Goal: Information Seeking & Learning: Learn about a topic

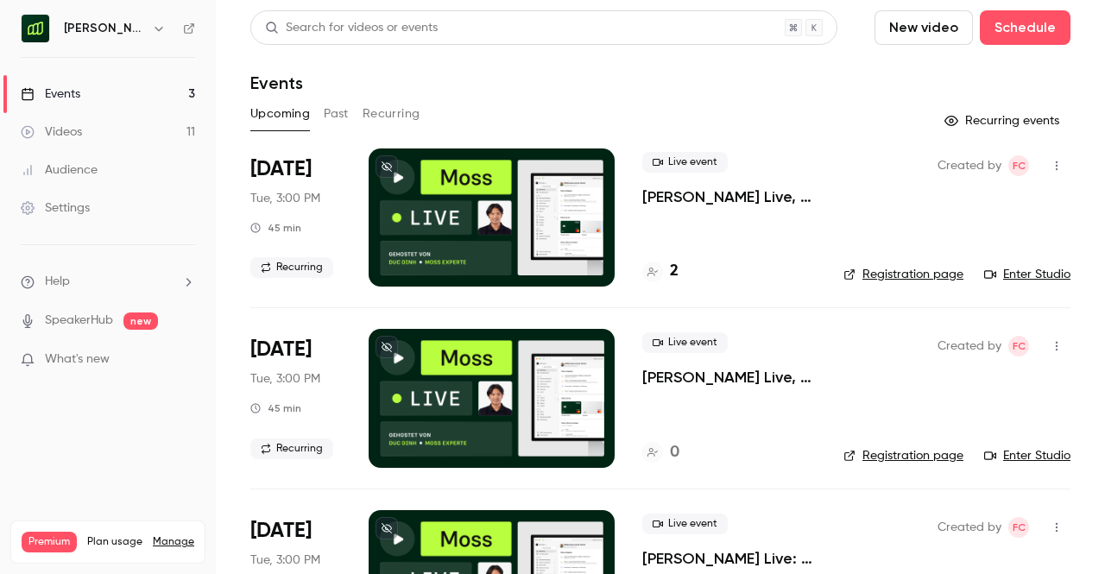
click at [121, 35] on h6 "[PERSON_NAME] [GEOGRAPHIC_DATA]" at bounding box center [104, 28] width 81 height 17
click at [136, 31] on h6 "[PERSON_NAME] [GEOGRAPHIC_DATA]" at bounding box center [104, 28] width 81 height 17
click at [155, 29] on icon "button" at bounding box center [159, 29] width 14 height 14
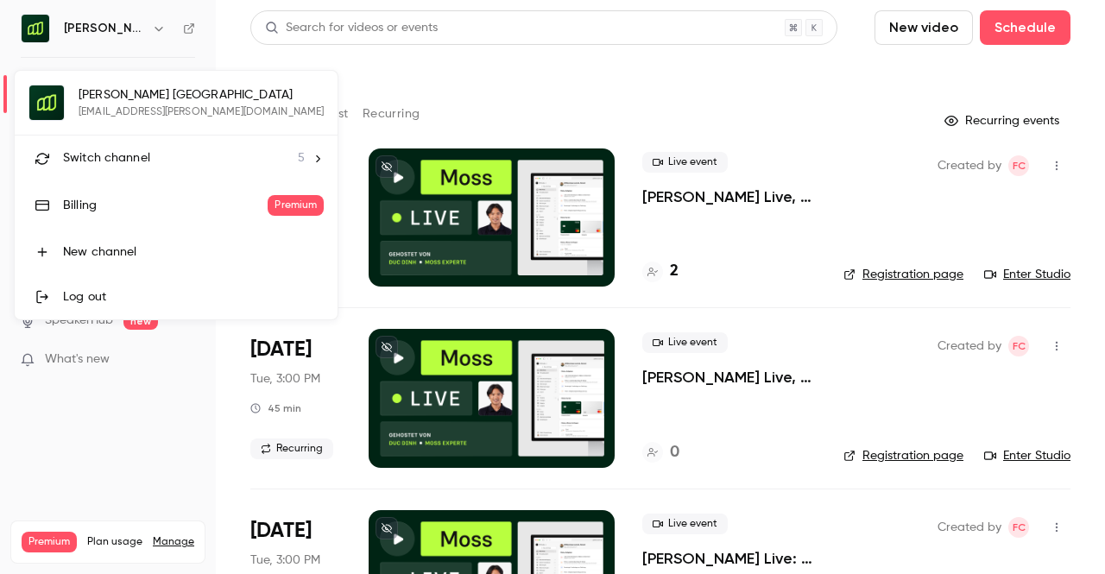
click at [138, 148] on li "Switch channel 5" at bounding box center [176, 159] width 323 height 46
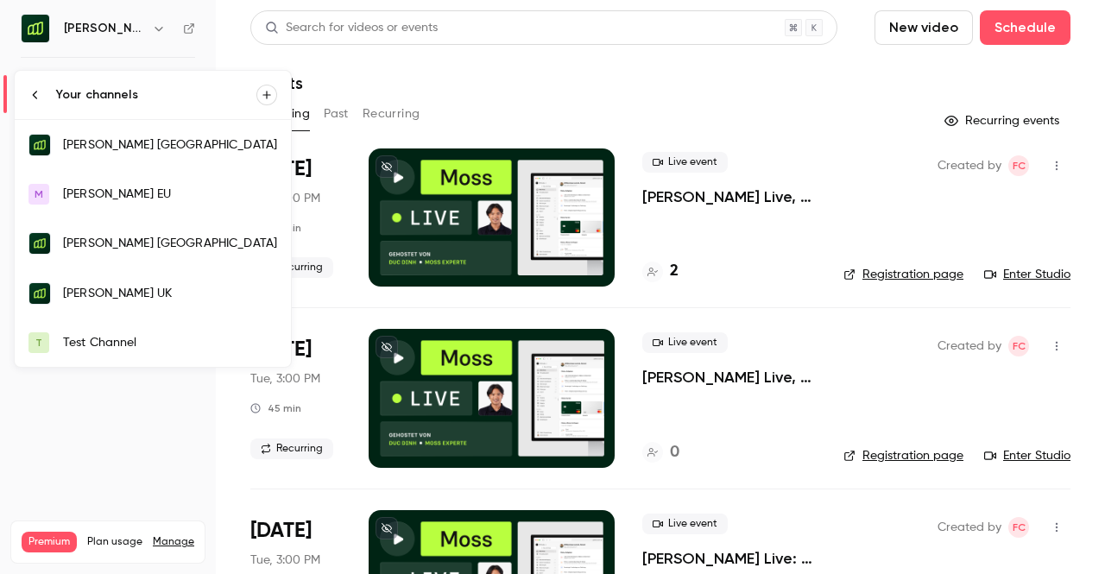
click at [112, 276] on link "[PERSON_NAME] UK" at bounding box center [153, 293] width 276 height 50
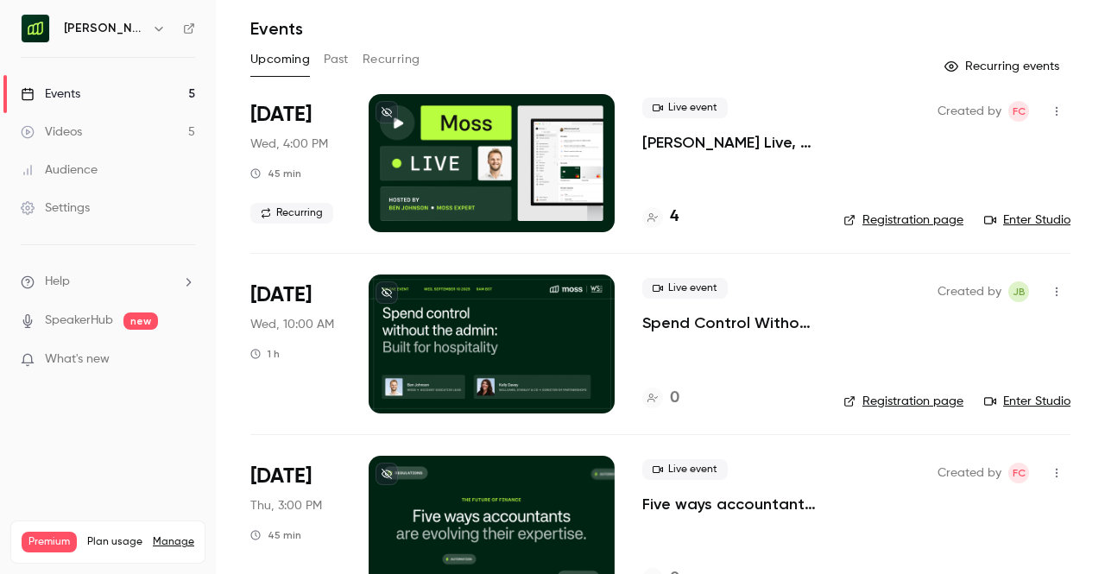
scroll to position [55, 0]
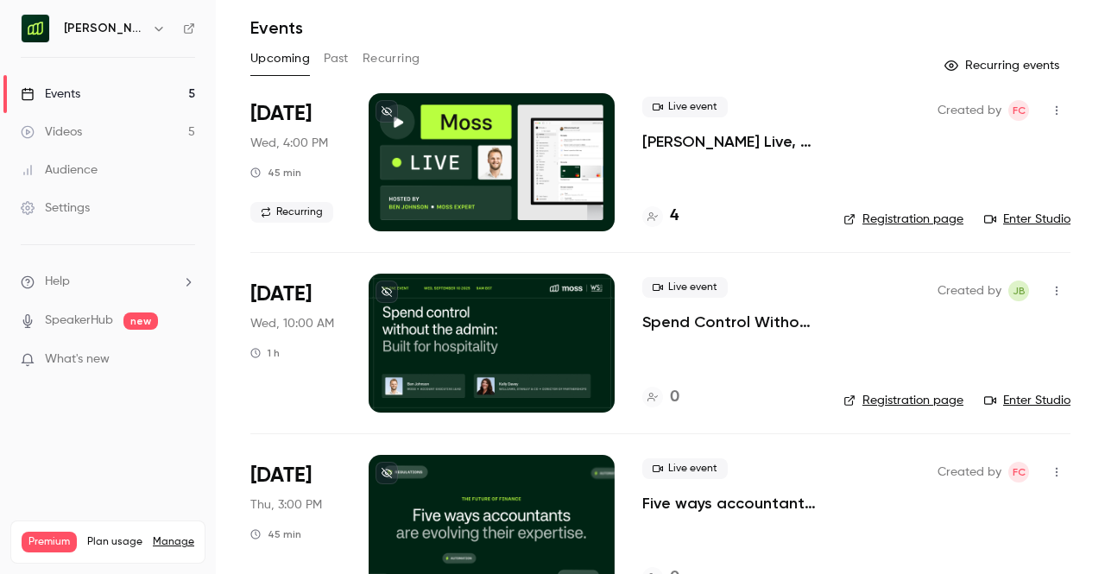
click at [724, 142] on p "[PERSON_NAME] Live, [DATE]: Experience spend management automation with [PERSON…" at bounding box center [729, 141] width 174 height 21
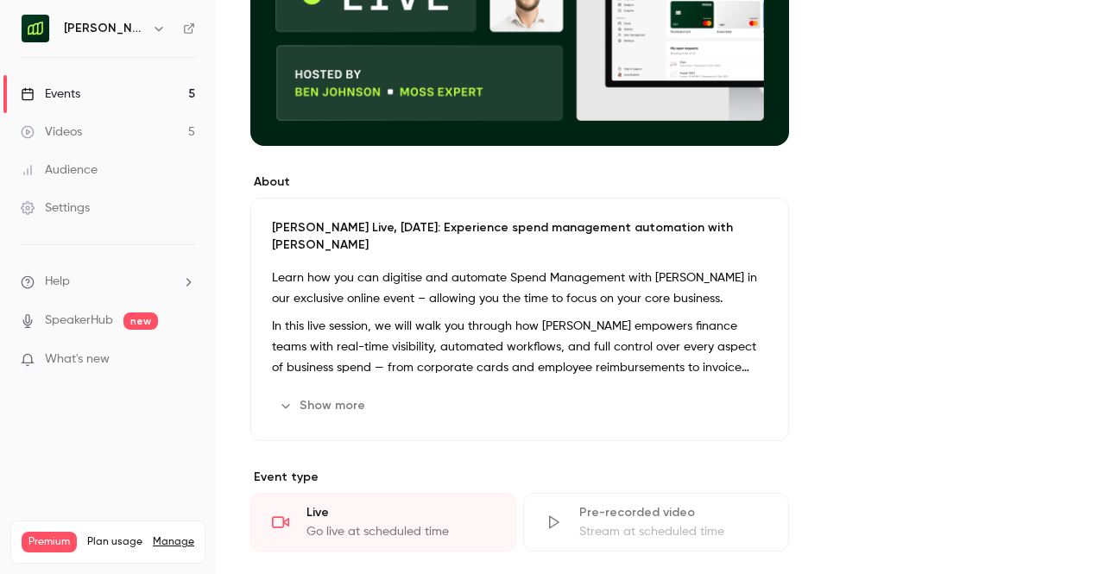
scroll to position [360, 0]
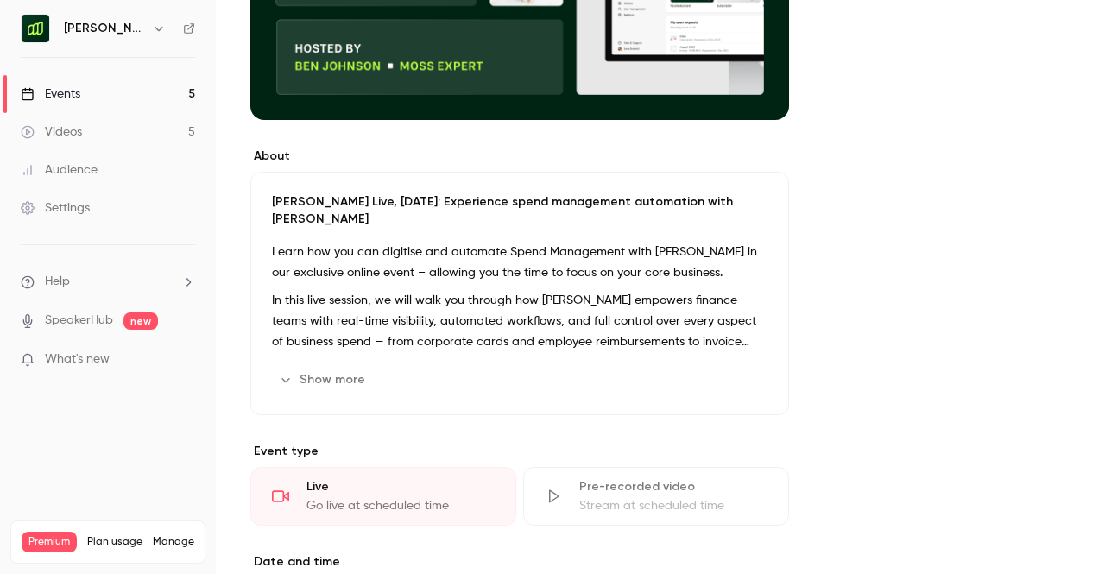
click at [333, 366] on button "Show more" at bounding box center [324, 380] width 104 height 28
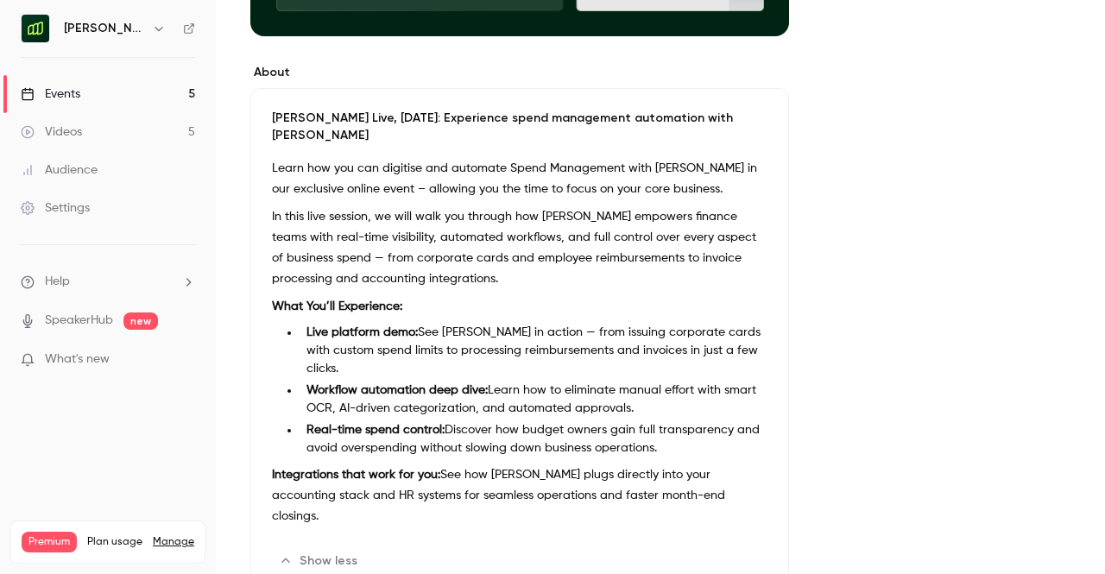
scroll to position [501, 0]
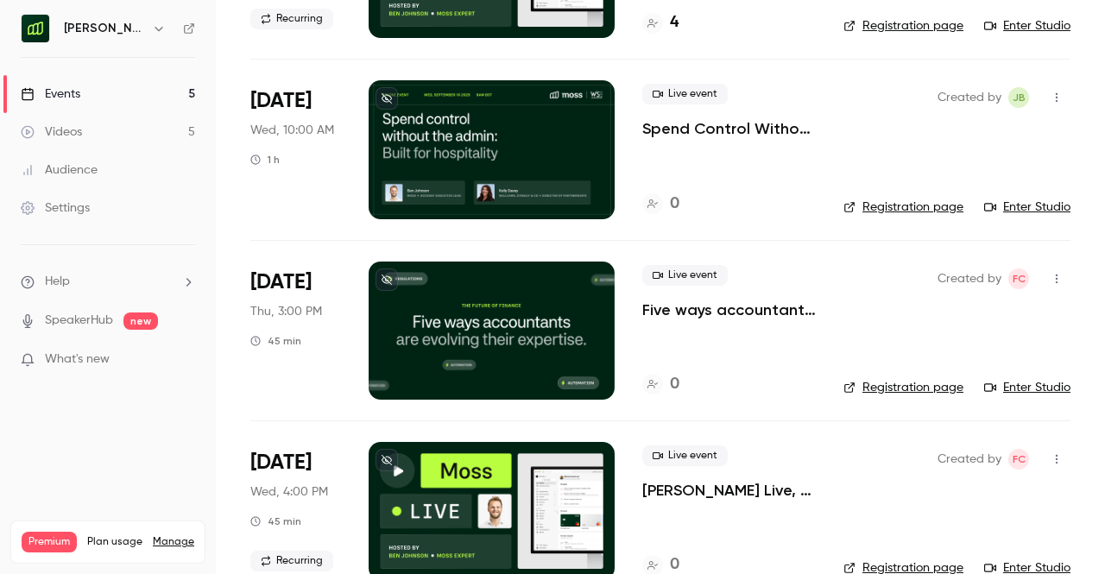
scroll to position [92, 0]
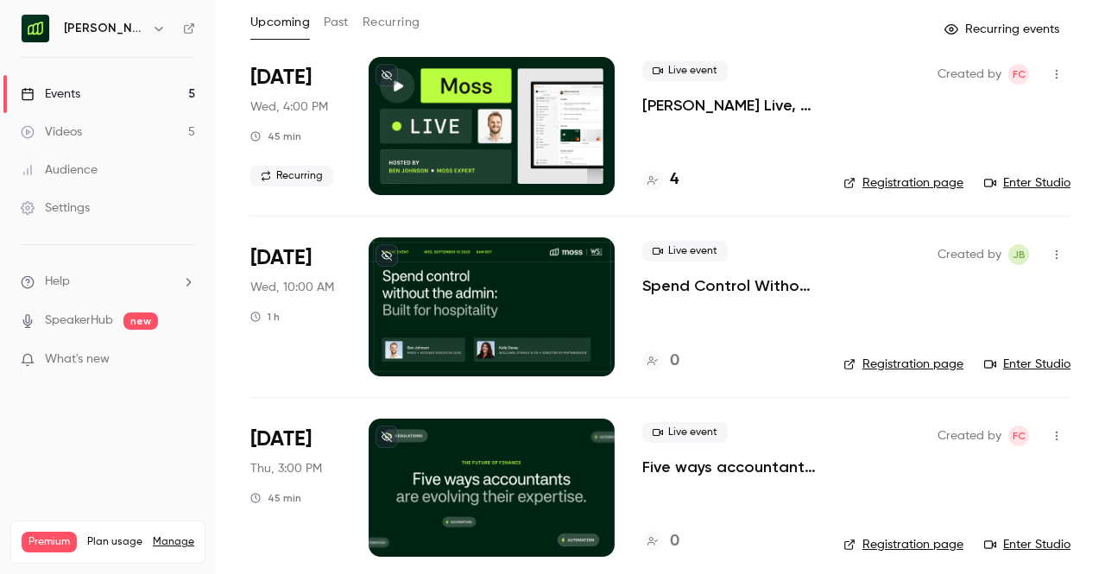
click at [697, 291] on p "Spend Control Without the Admin: Built for Hospitality" at bounding box center [729, 285] width 174 height 21
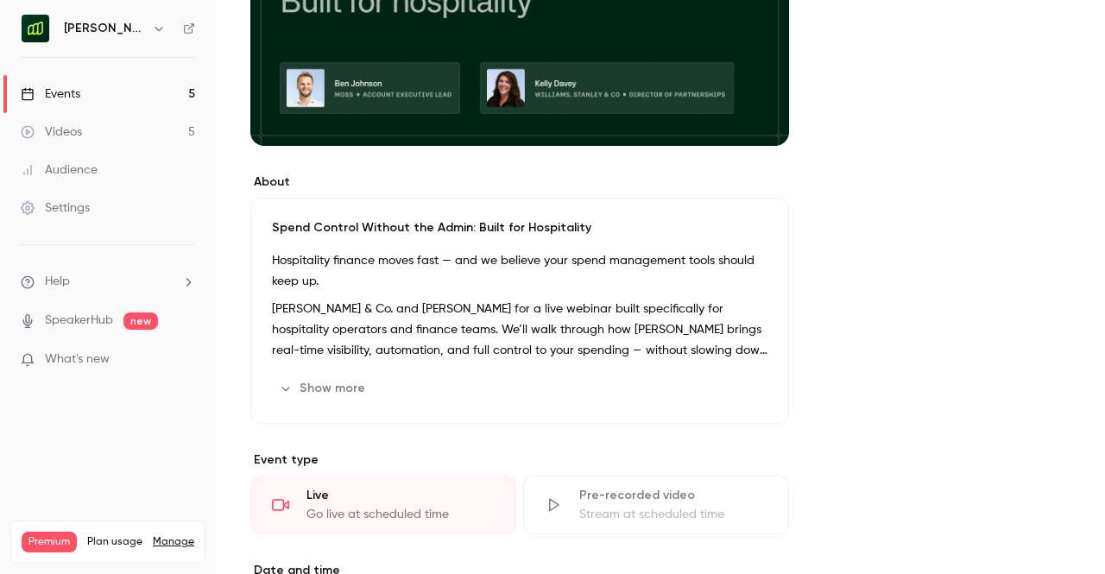
scroll to position [339, 0]
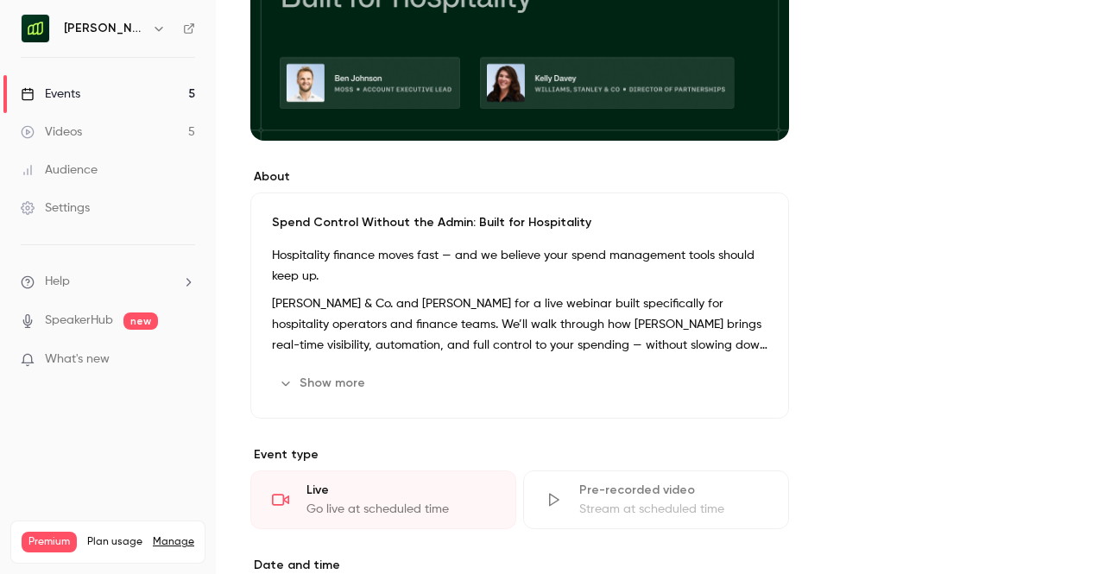
click at [363, 382] on button "Show more" at bounding box center [324, 384] width 104 height 28
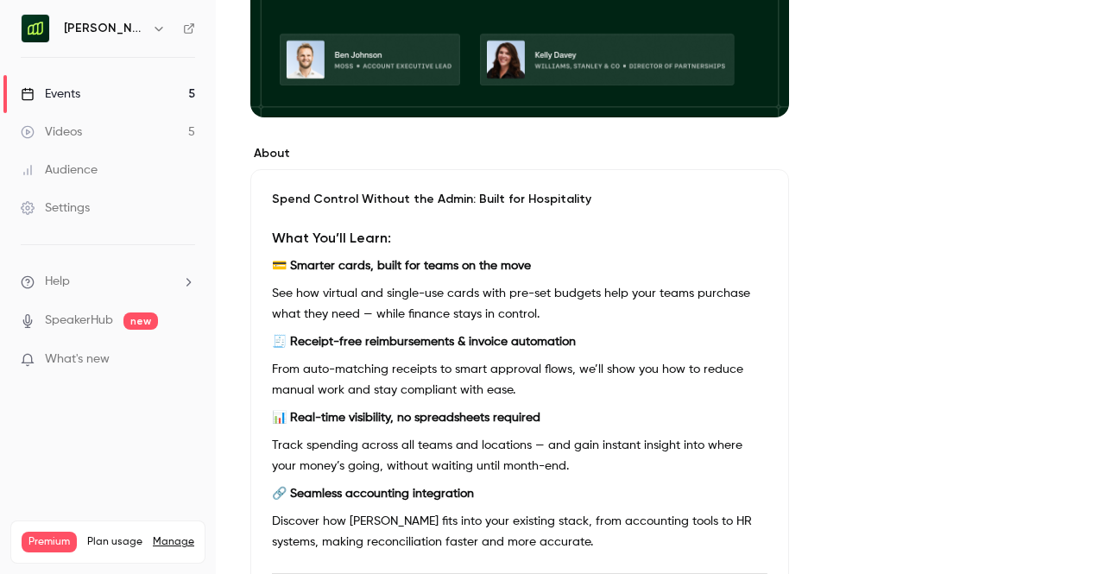
scroll to position [0, 0]
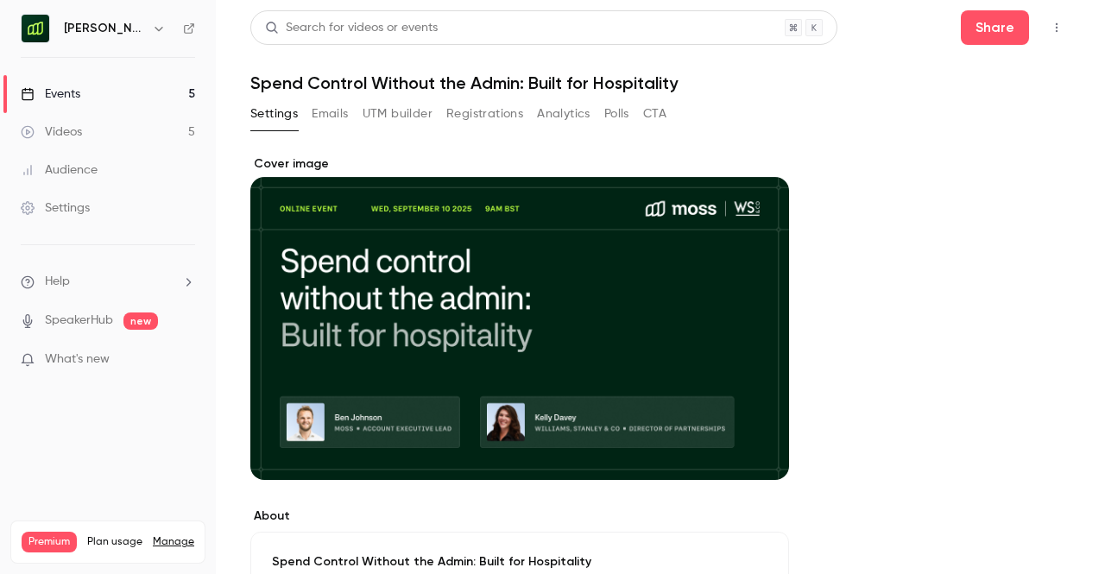
click at [340, 104] on button "Emails" at bounding box center [330, 114] width 36 height 28
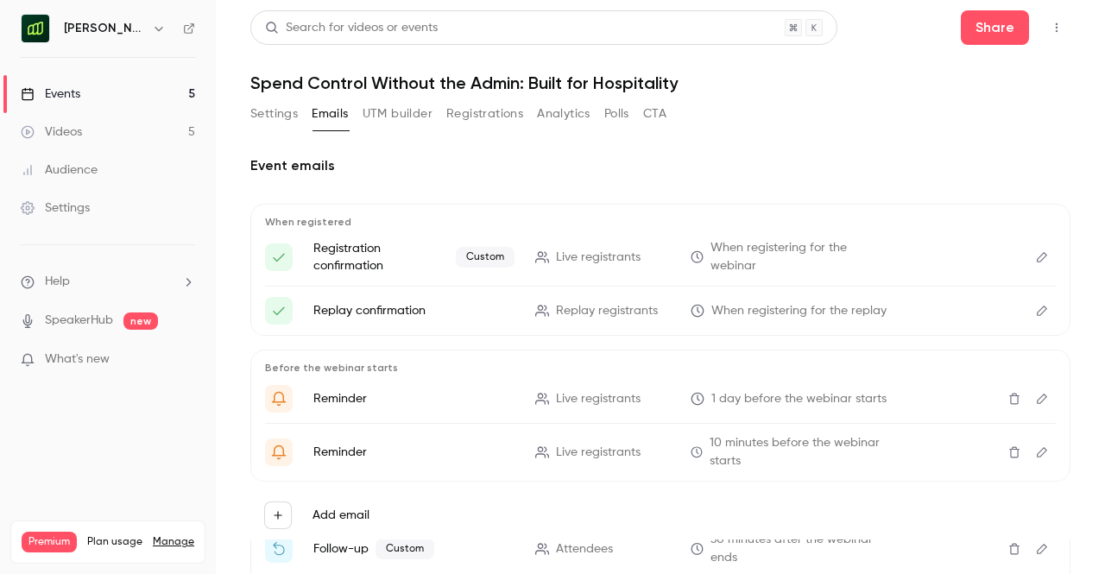
scroll to position [18, 0]
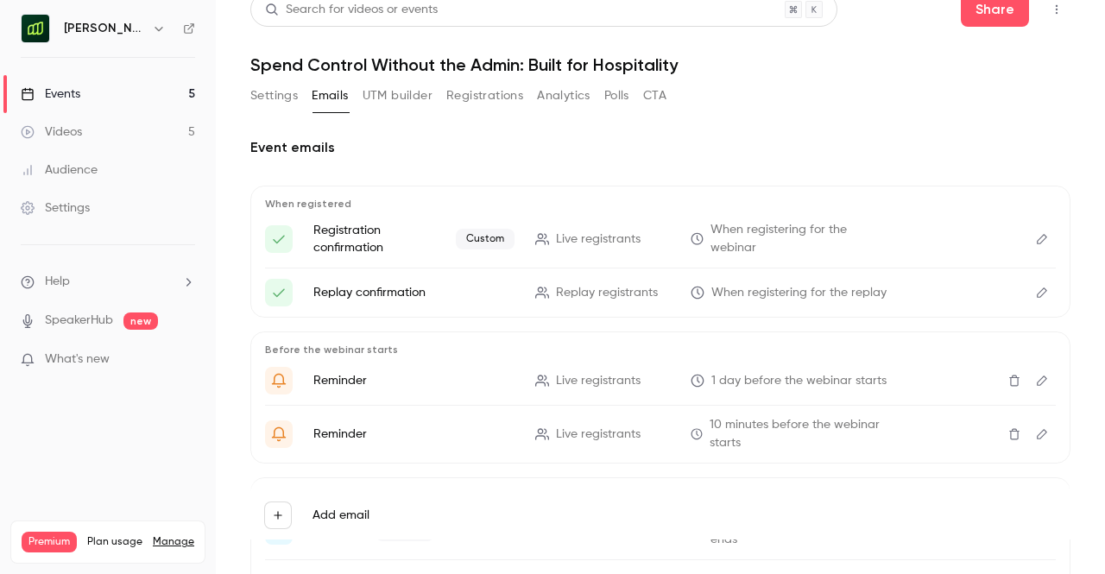
click at [1041, 249] on button "Edit" at bounding box center [1042, 239] width 28 height 28
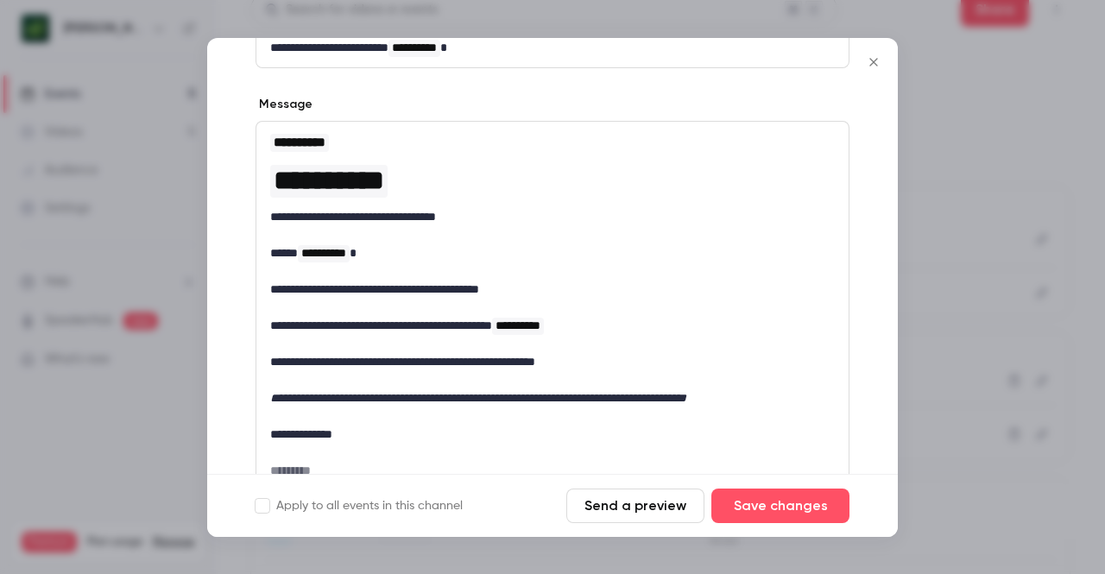
scroll to position [205, 0]
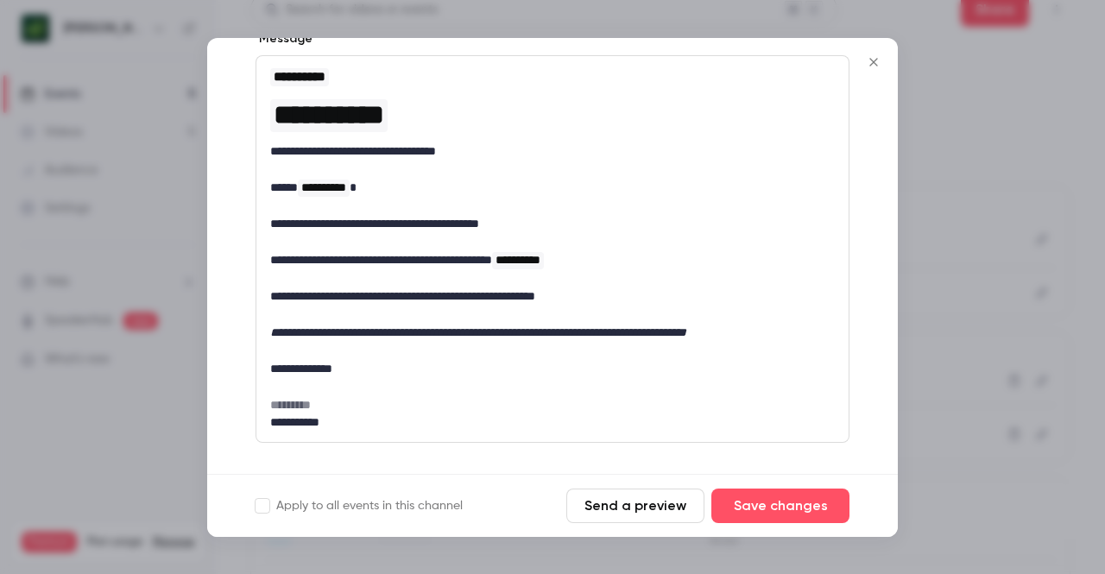
click at [873, 70] on button "Close" at bounding box center [873, 62] width 35 height 35
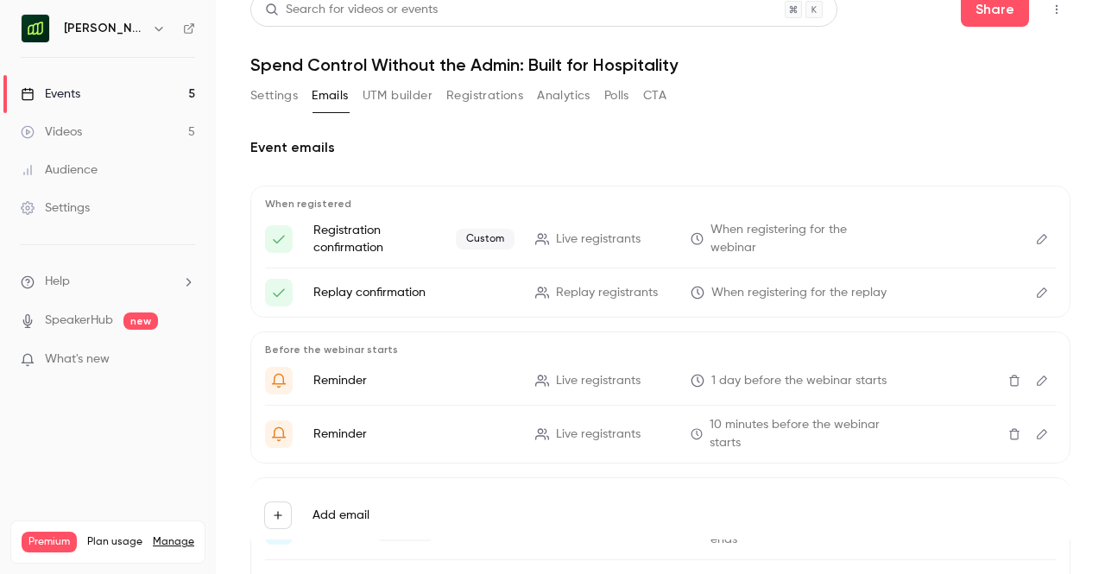
click at [401, 92] on button "UTM builder" at bounding box center [398, 96] width 70 height 28
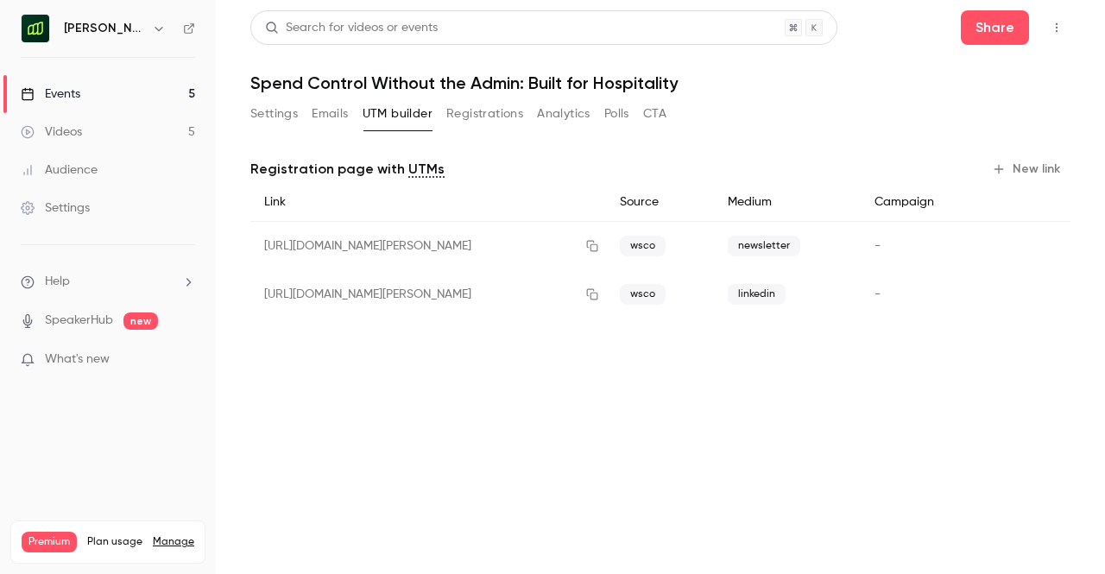
click at [509, 120] on button "Registrations" at bounding box center [484, 114] width 77 height 28
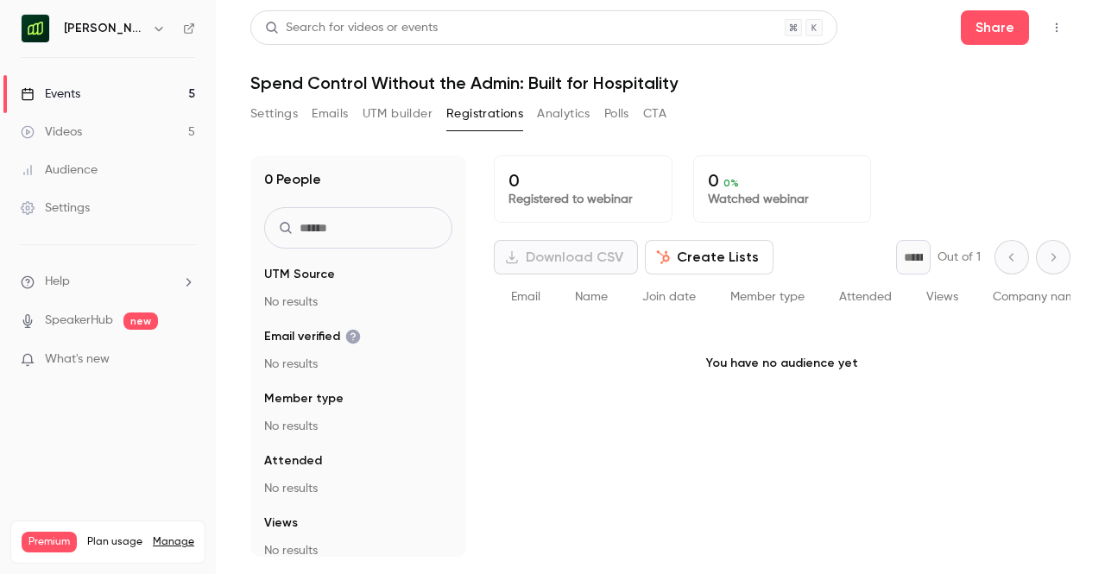
scroll to position [78, 0]
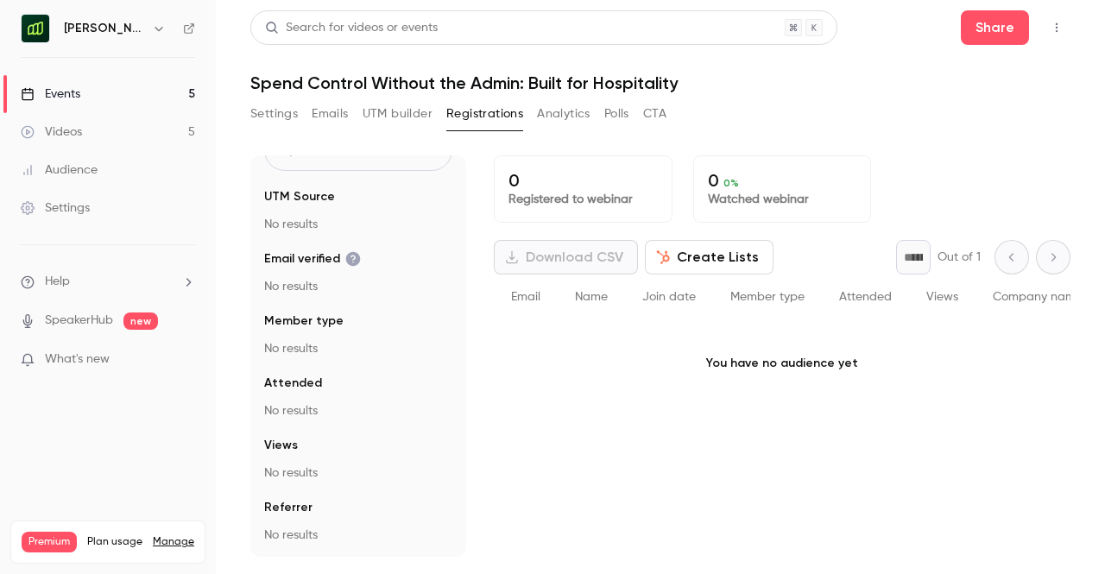
click at [561, 113] on button "Analytics" at bounding box center [564, 114] width 54 height 28
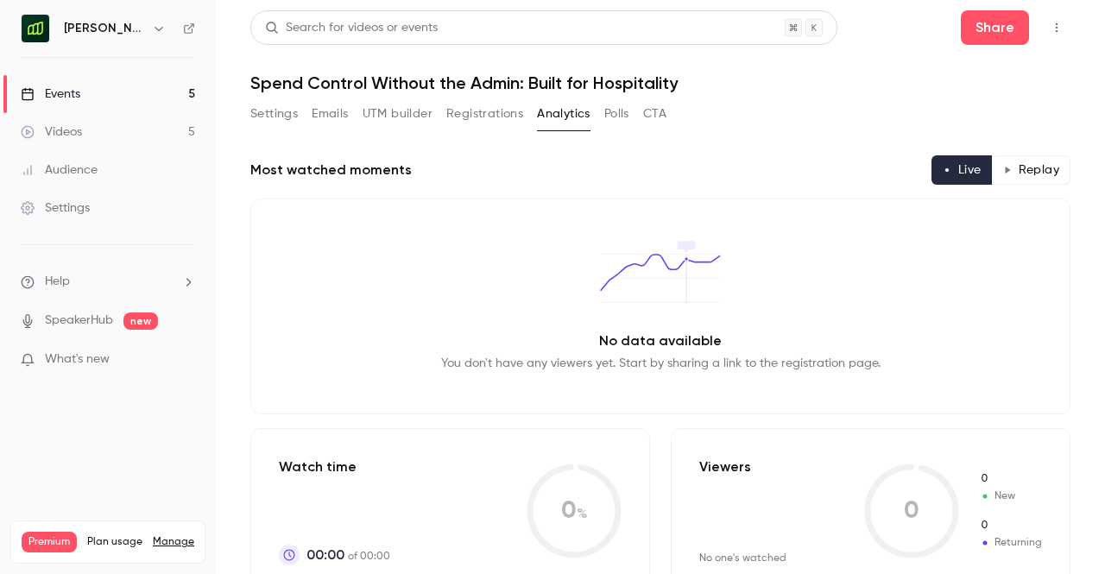
click at [604, 117] on button "Polls" at bounding box center [616, 114] width 25 height 28
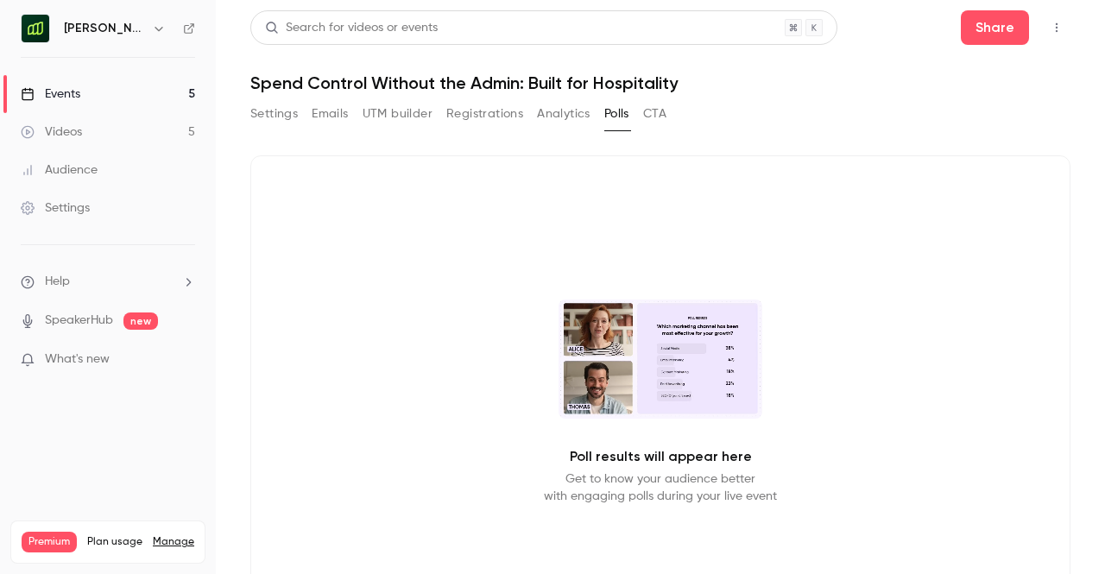
click at [646, 115] on button "CTA" at bounding box center [654, 114] width 23 height 28
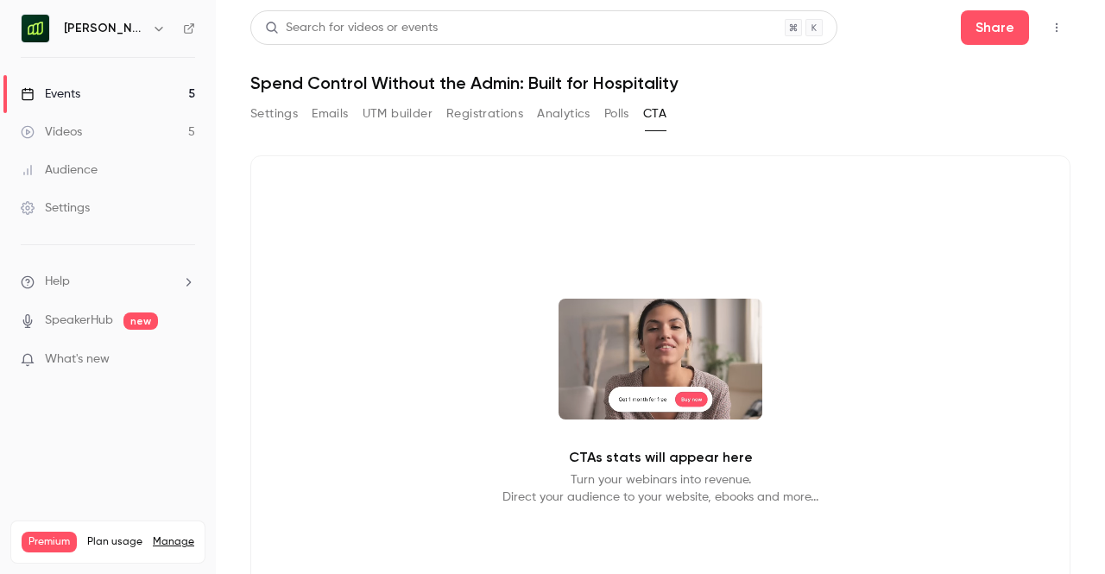
click at [162, 93] on link "Events 5" at bounding box center [108, 94] width 216 height 38
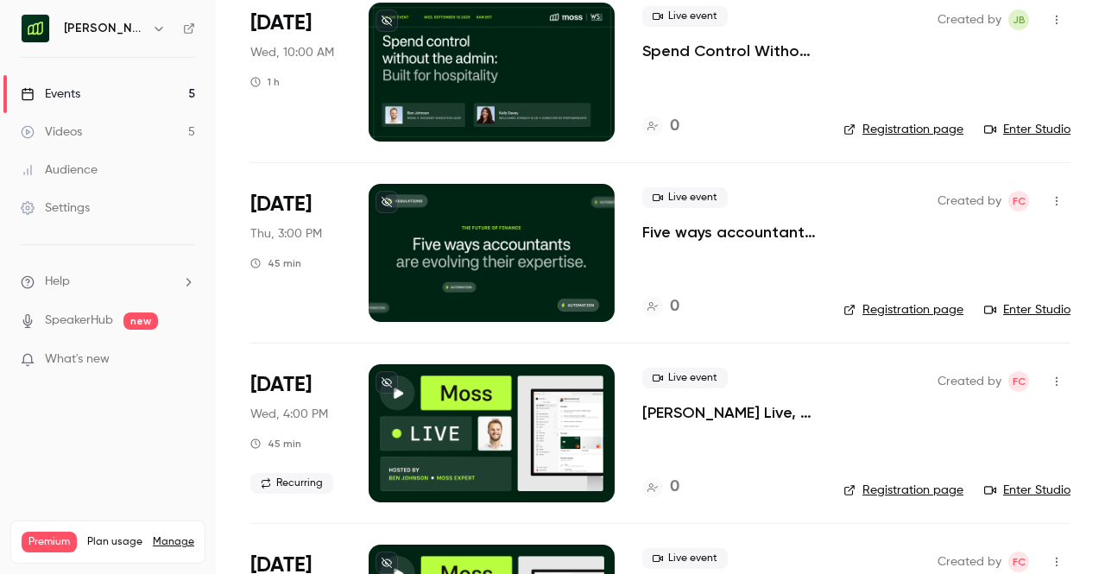
scroll to position [327, 0]
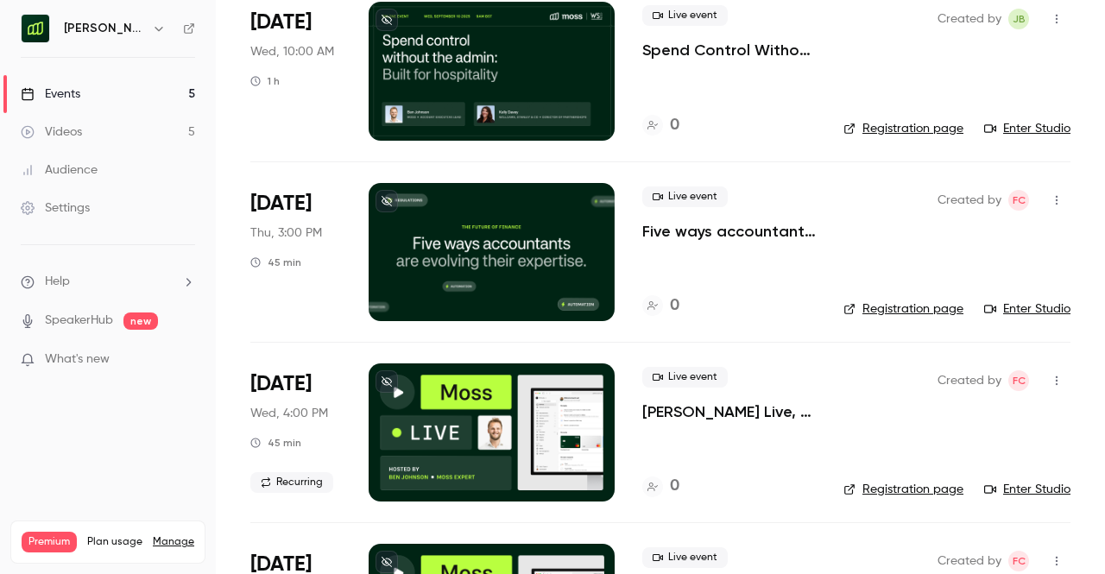
click at [692, 232] on p "Five ways accountants are evolving their expertise, for the future of finance" at bounding box center [729, 231] width 174 height 21
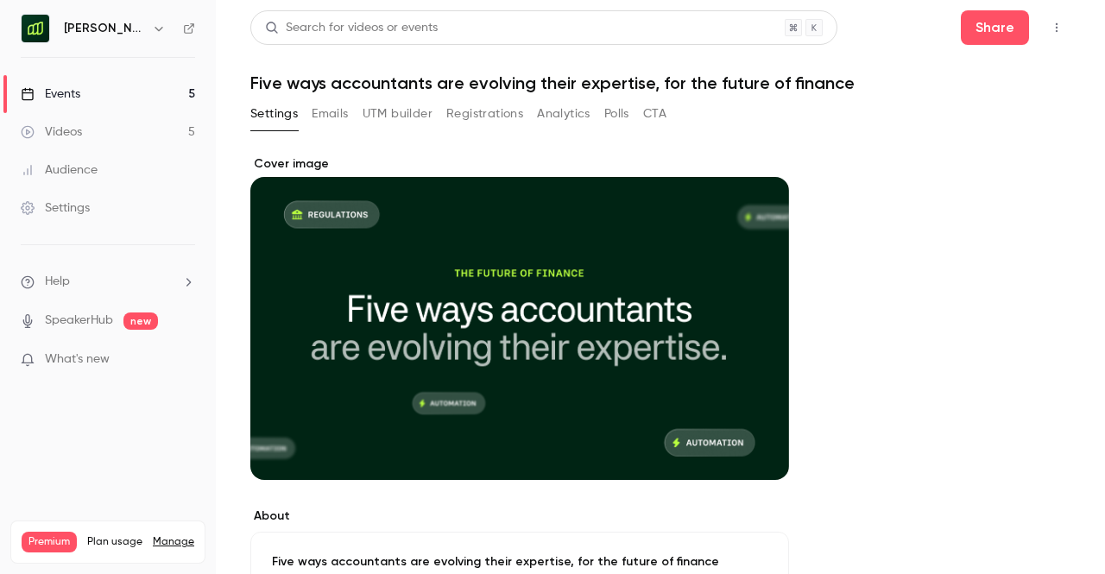
click at [501, 110] on button "Registrations" at bounding box center [484, 114] width 77 height 28
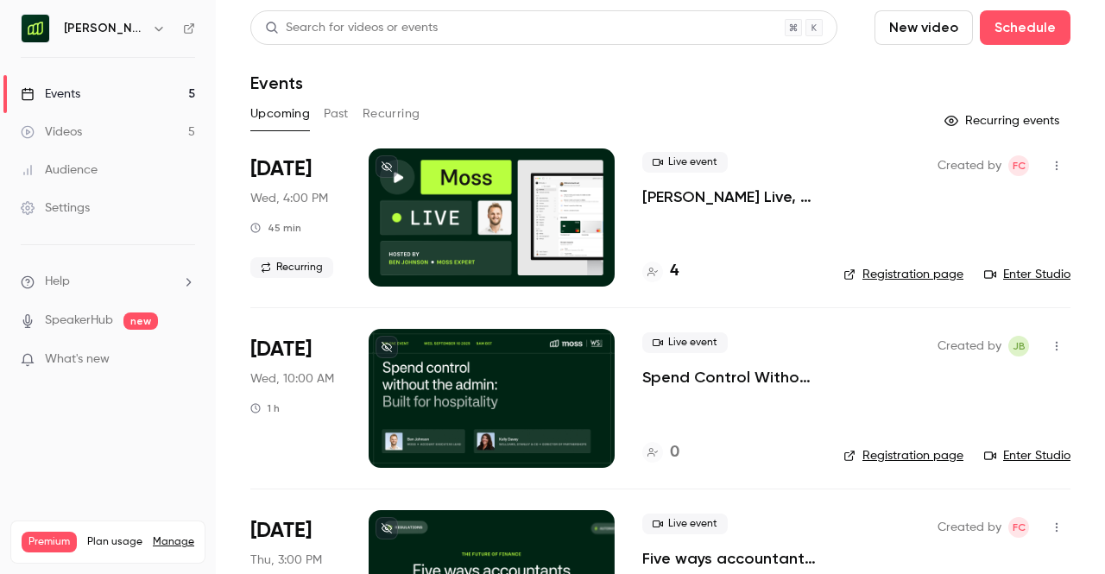
click at [694, 209] on div "Live event [PERSON_NAME] Live, [DATE]: Experience spend management automation w…" at bounding box center [729, 217] width 174 height 138
click at [704, 197] on p "[PERSON_NAME] Live, [DATE]: Experience spend management automation with [PERSON…" at bounding box center [729, 196] width 174 height 21
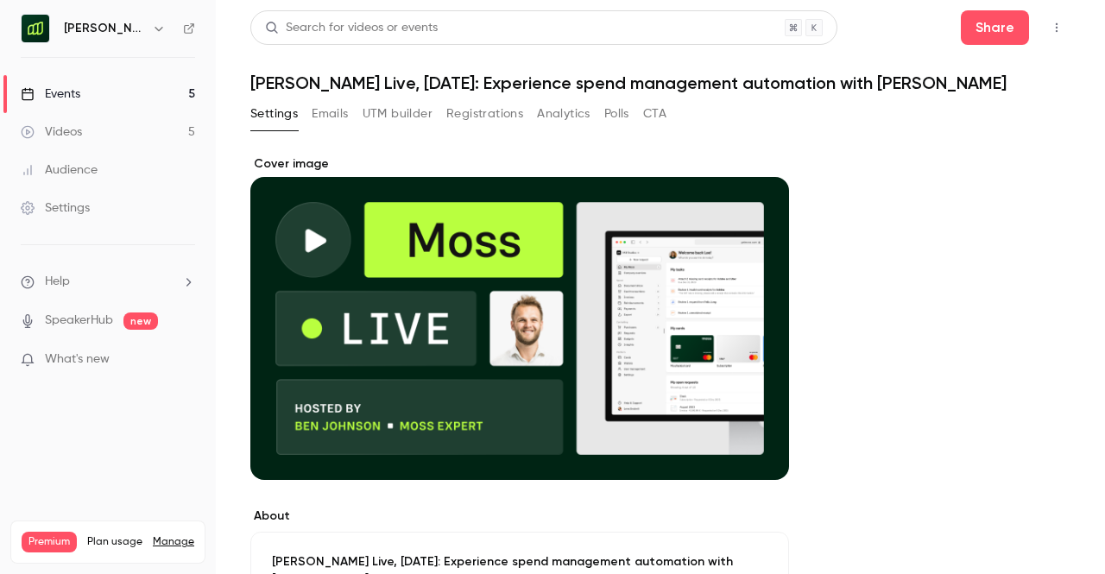
click at [572, 118] on button "Analytics" at bounding box center [564, 114] width 54 height 28
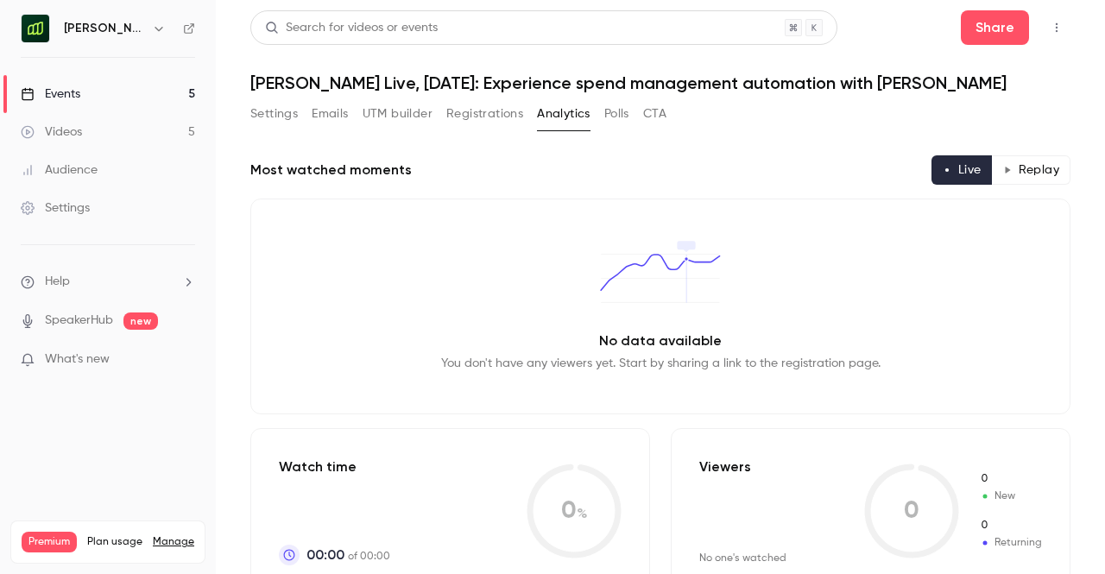
click at [525, 115] on div "Settings Emails UTM builder Registrations Analytics Polls CTA" at bounding box center [458, 114] width 416 height 28
click at [486, 115] on button "Registrations" at bounding box center [484, 114] width 77 height 28
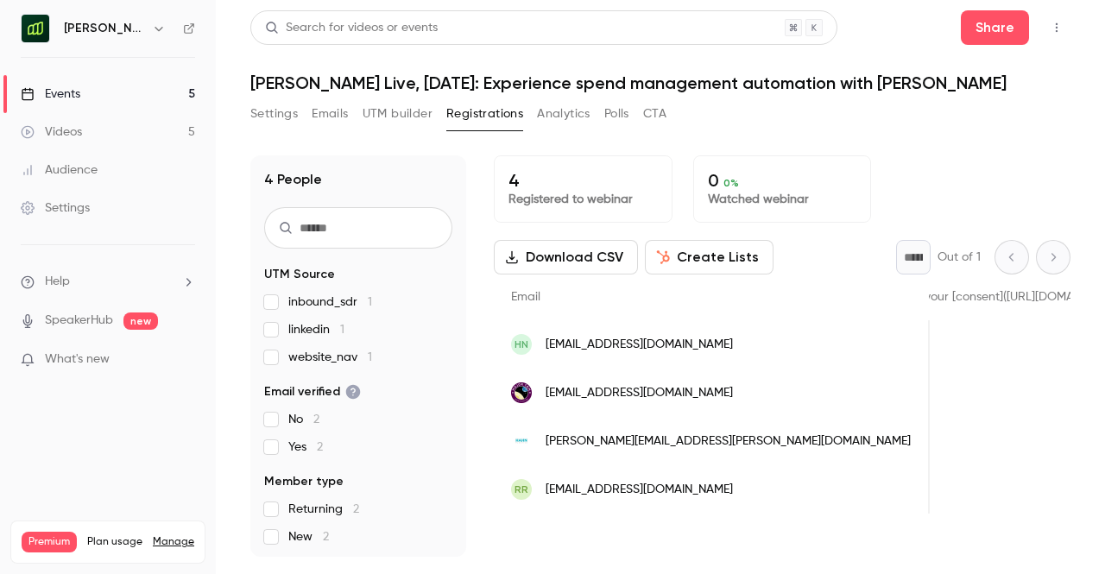
scroll to position [0, 2135]
click at [565, 111] on button "Analytics" at bounding box center [564, 114] width 54 height 28
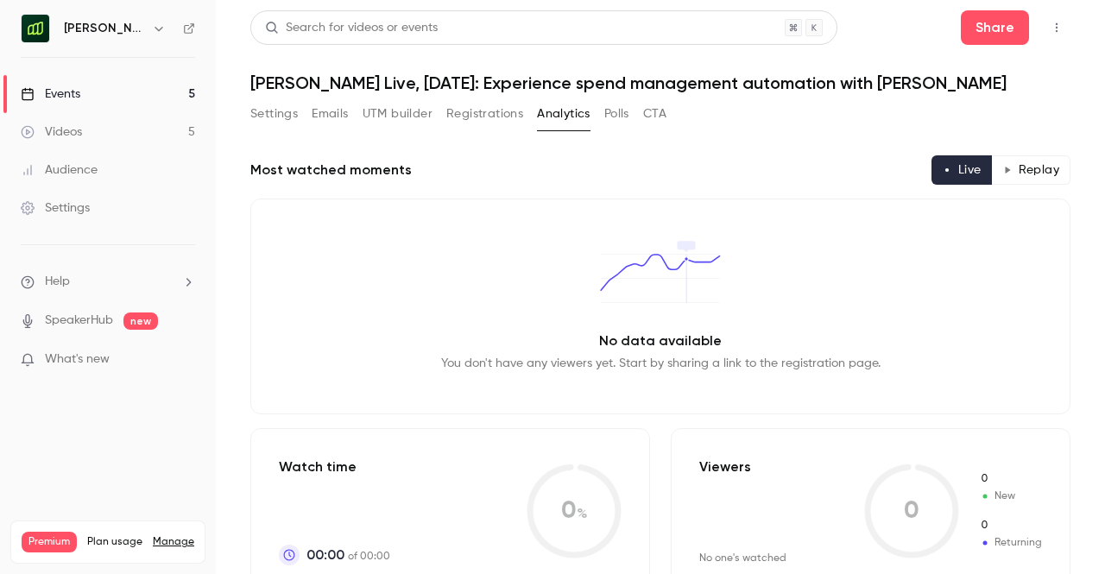
click at [622, 115] on button "Polls" at bounding box center [616, 114] width 25 height 28
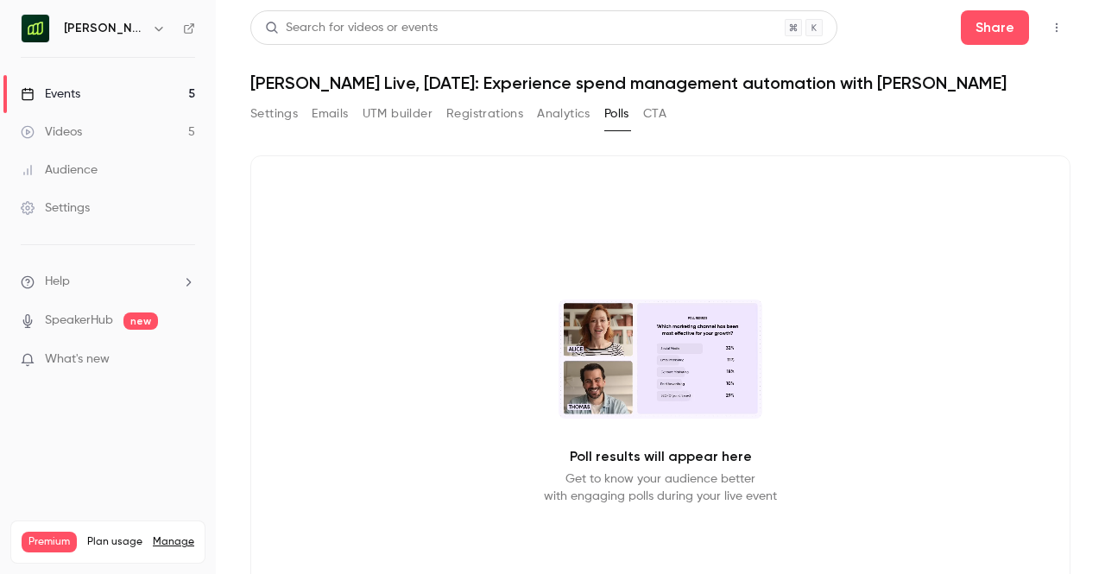
click at [658, 114] on button "CTA" at bounding box center [654, 114] width 23 height 28
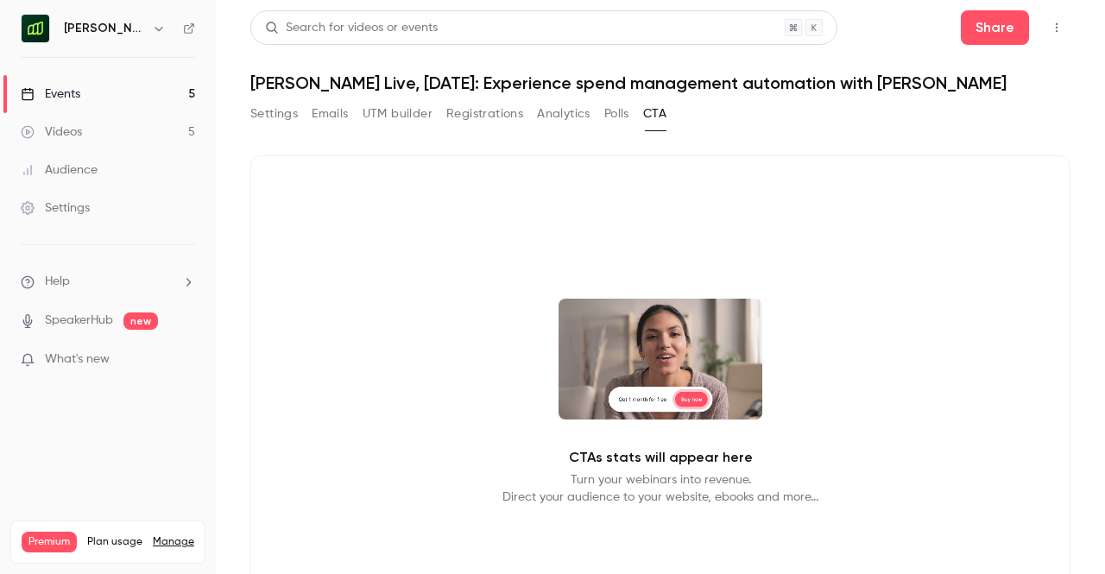
click at [272, 111] on button "Settings" at bounding box center [273, 114] width 47 height 28
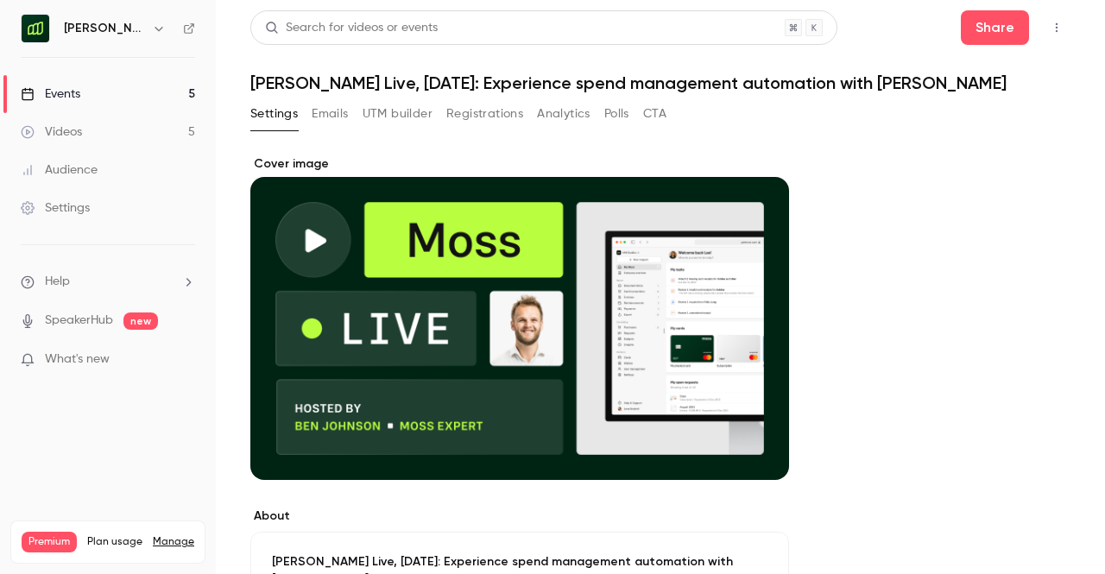
click at [311, 109] on div "Settings Emails UTM builder Registrations Analytics Polls CTA" at bounding box center [458, 114] width 416 height 28
click at [329, 111] on button "Emails" at bounding box center [330, 114] width 36 height 28
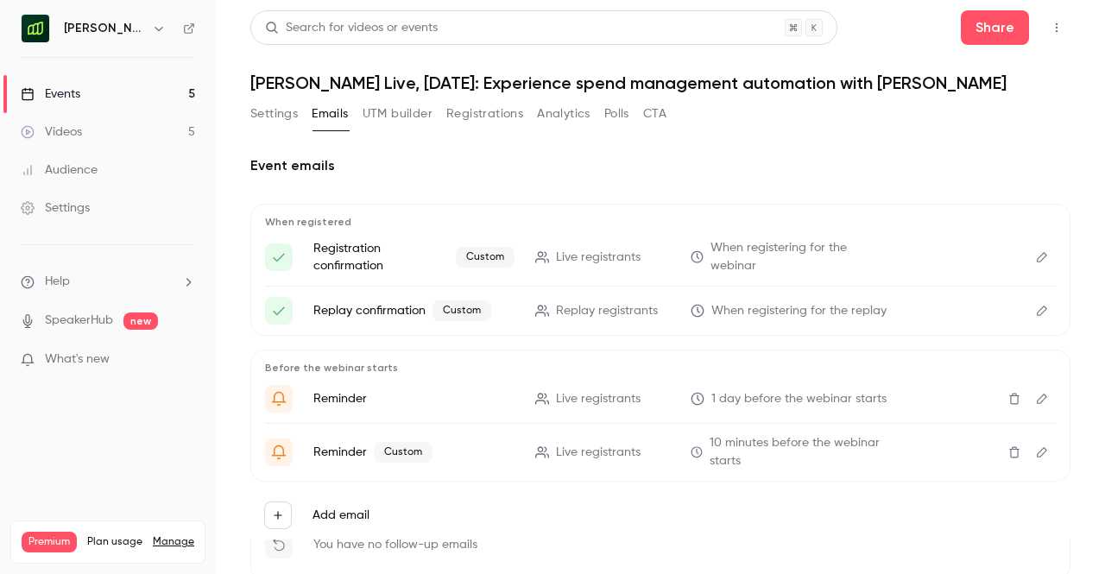
click at [268, 104] on button "Settings" at bounding box center [273, 114] width 47 height 28
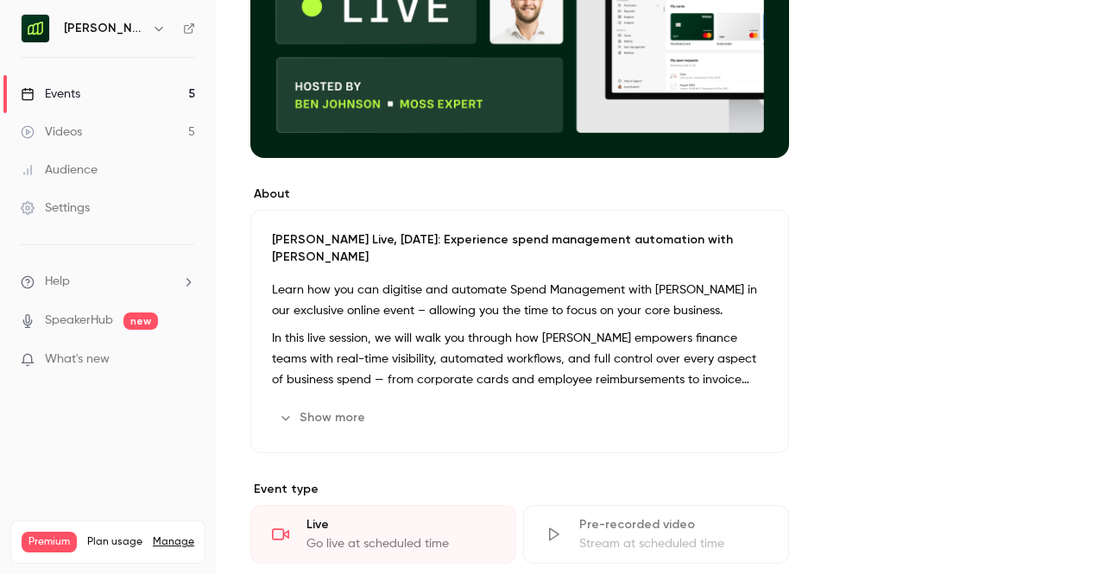
scroll to position [323, 0]
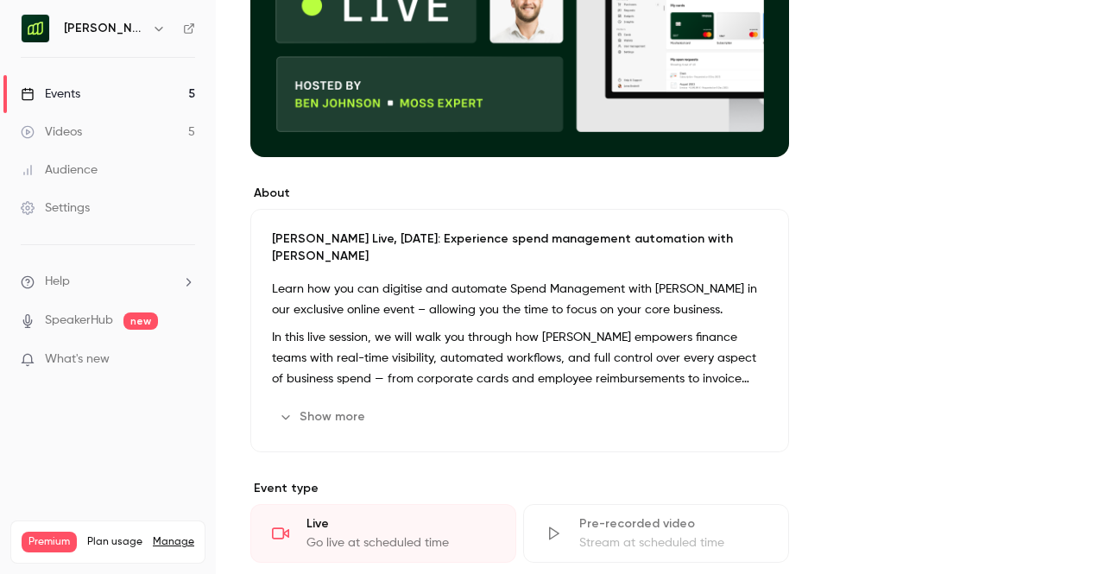
click at [349, 403] on button "Show more" at bounding box center [324, 417] width 104 height 28
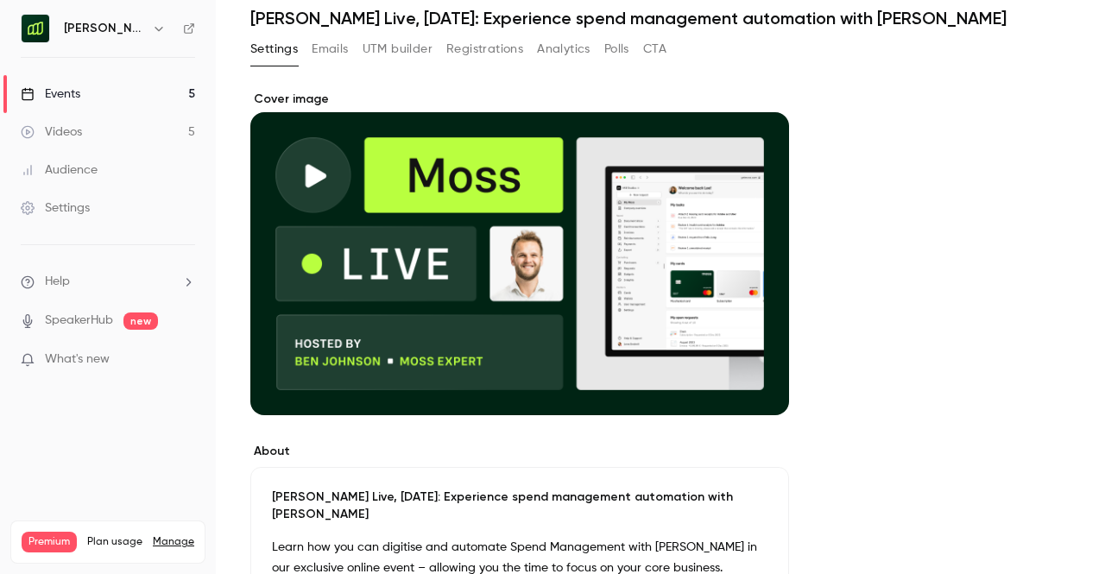
scroll to position [0, 0]
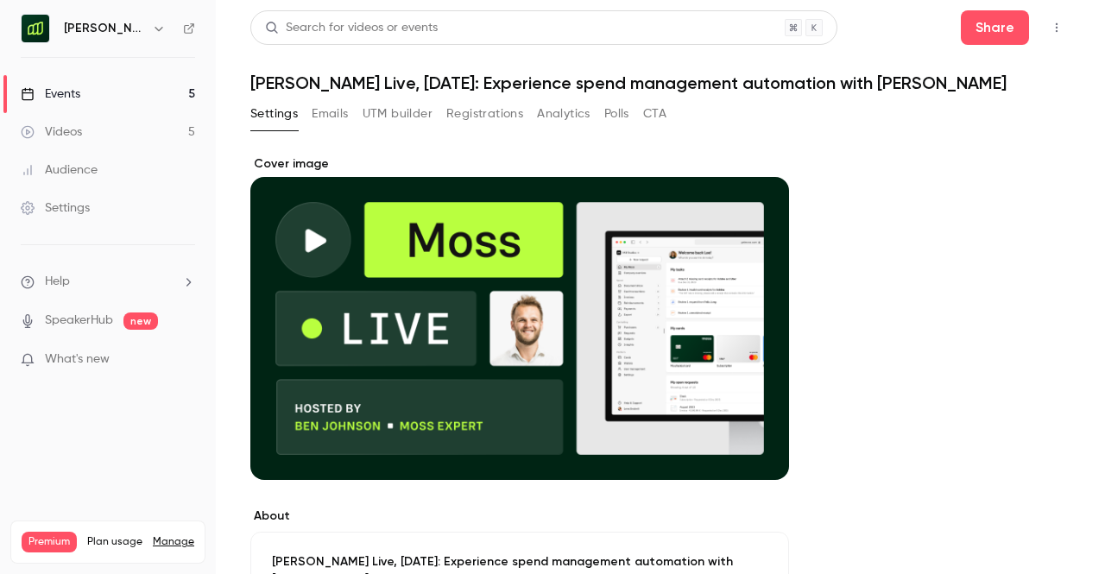
click at [195, 89] on link "Events 5" at bounding box center [108, 94] width 216 height 38
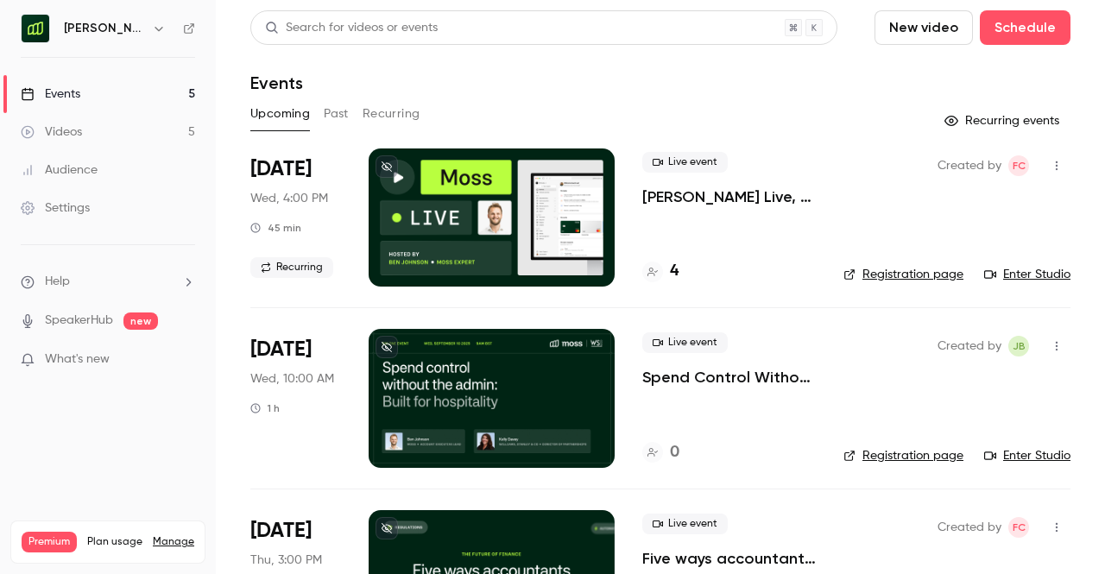
click at [148, 23] on button "button" at bounding box center [158, 28] width 21 height 21
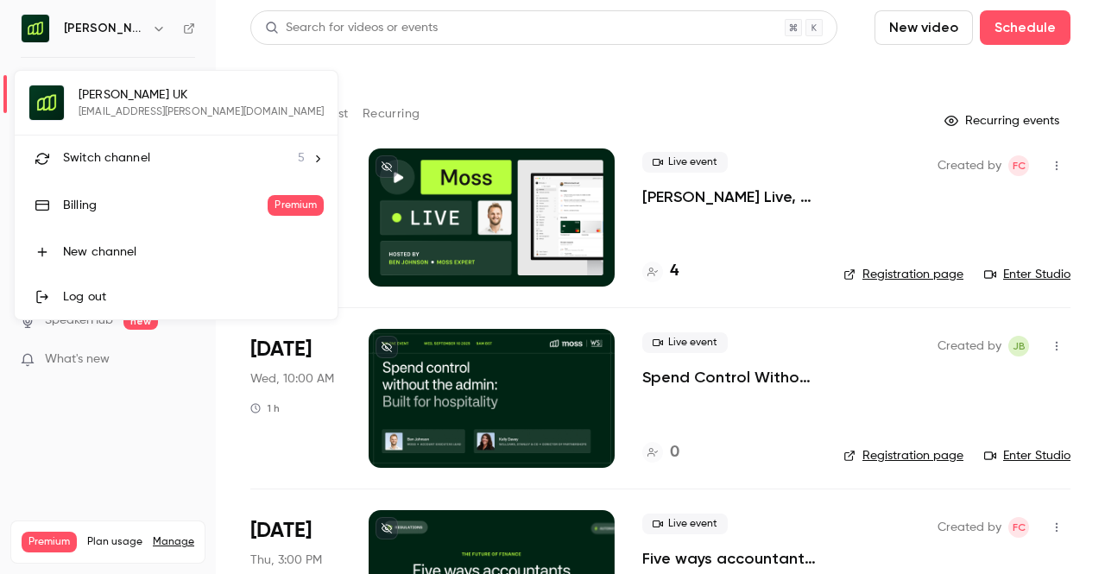
click at [116, 163] on span "Switch channel" at bounding box center [106, 158] width 87 height 18
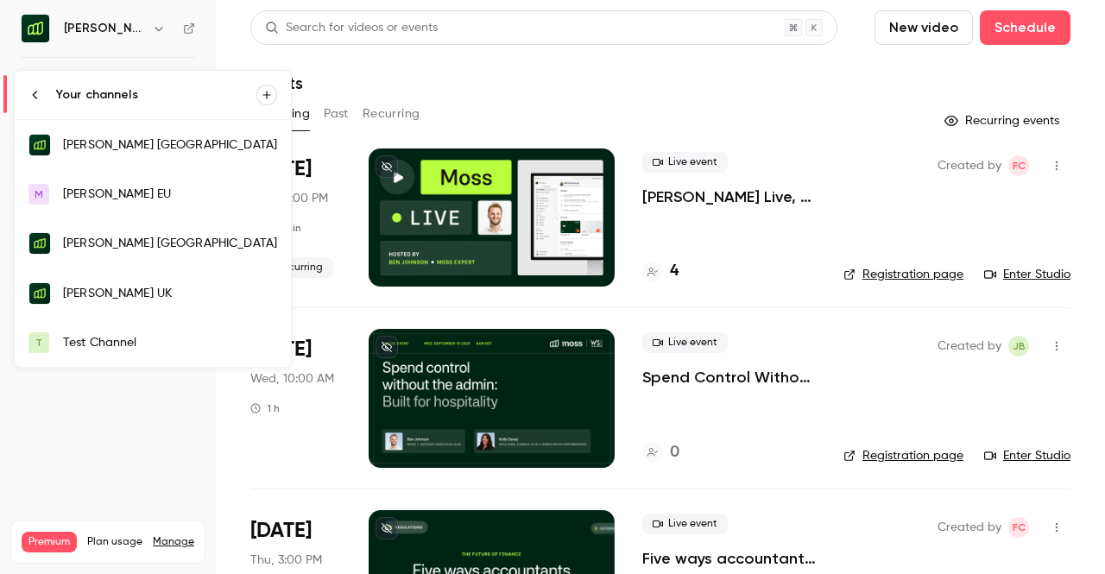
click at [142, 148] on div "[PERSON_NAME] [GEOGRAPHIC_DATA]" at bounding box center [170, 144] width 214 height 17
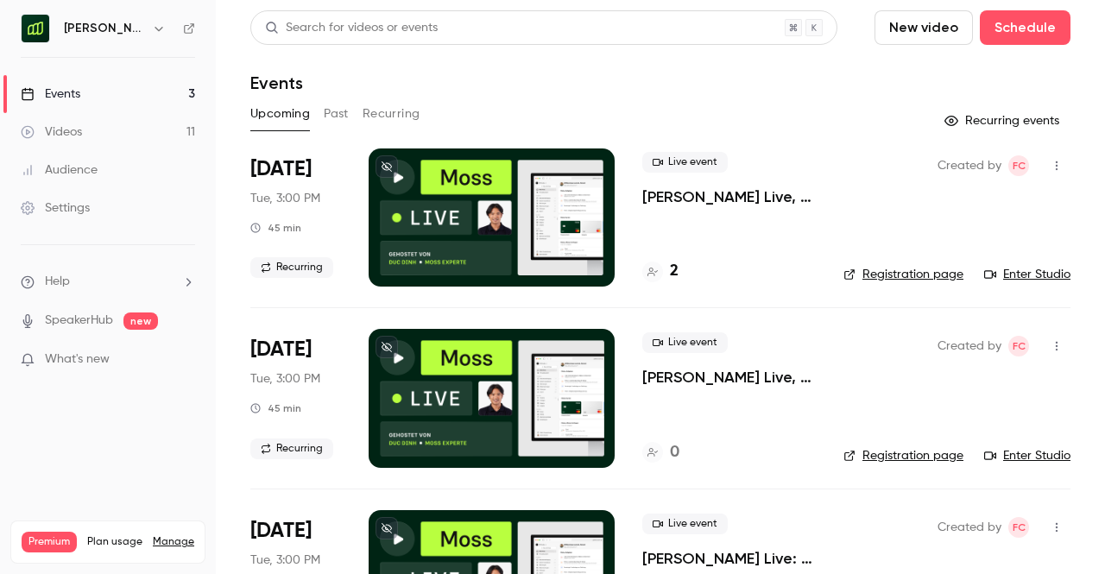
click at [371, 109] on button "Recurring" at bounding box center [392, 114] width 58 height 28
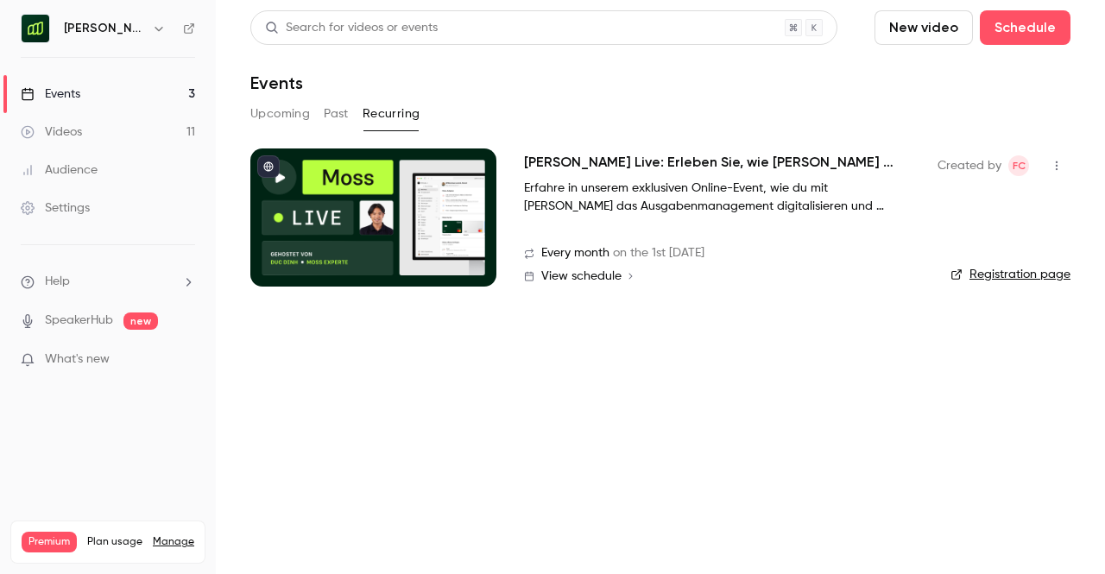
click at [332, 112] on button "Past" at bounding box center [336, 114] width 25 height 28
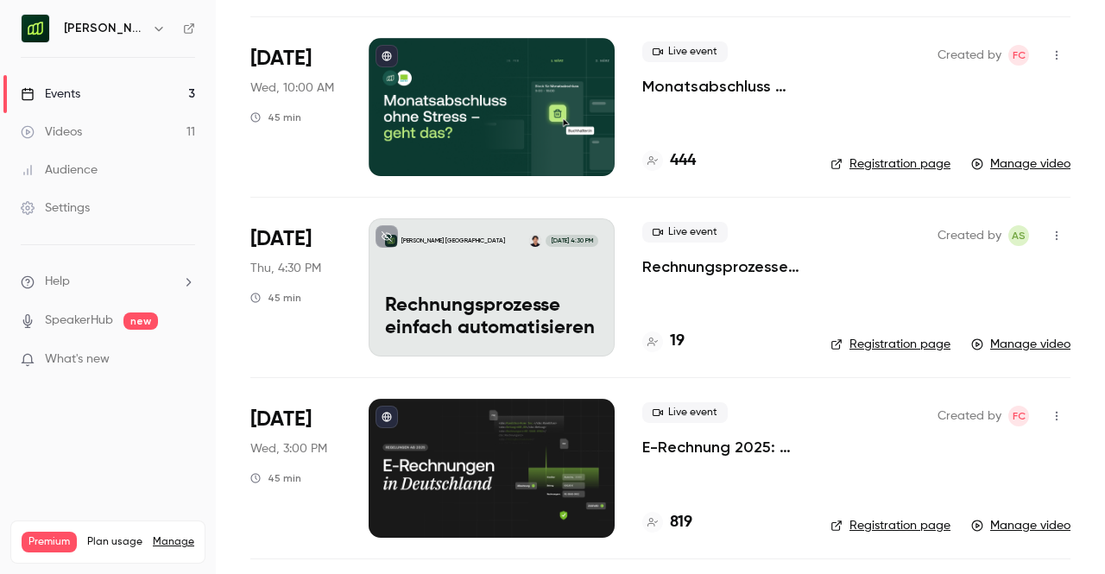
scroll to position [1016, 0]
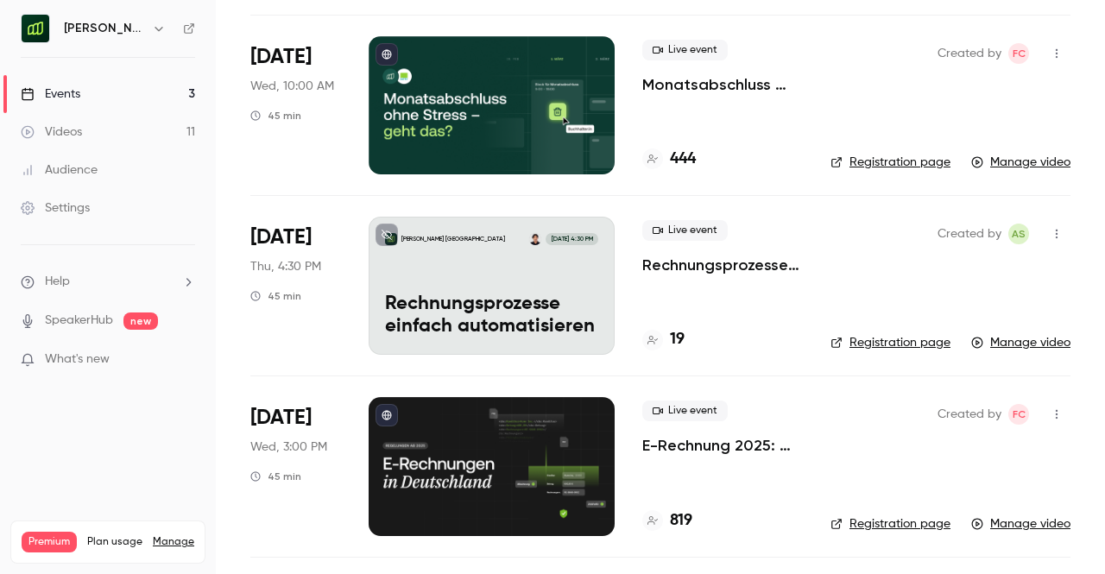
click at [729, 79] on p "Monatsabschluss ohne Stress – geht das?" at bounding box center [722, 84] width 161 height 21
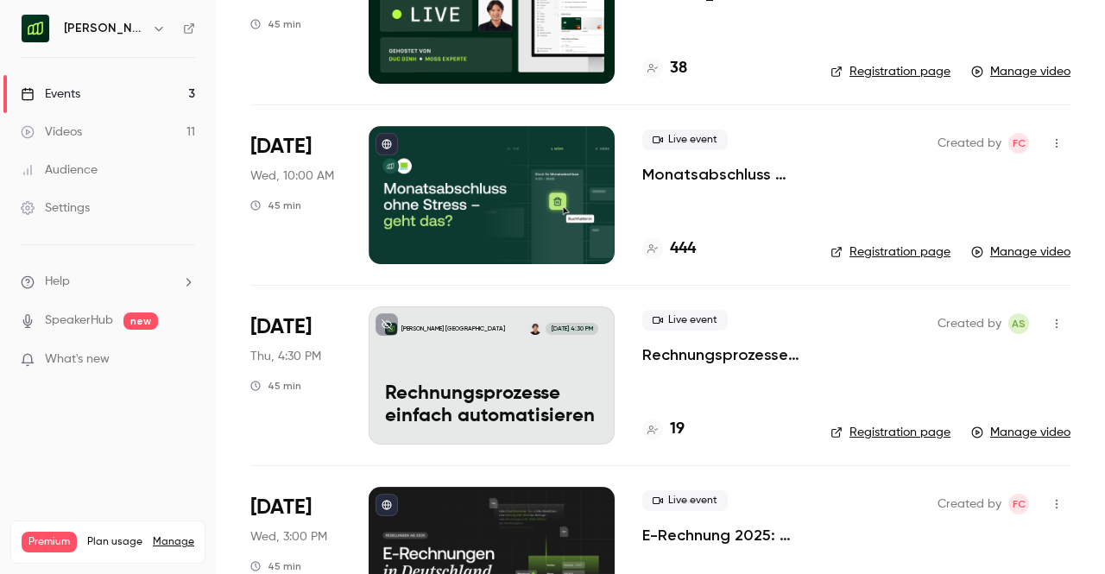
scroll to position [924, 0]
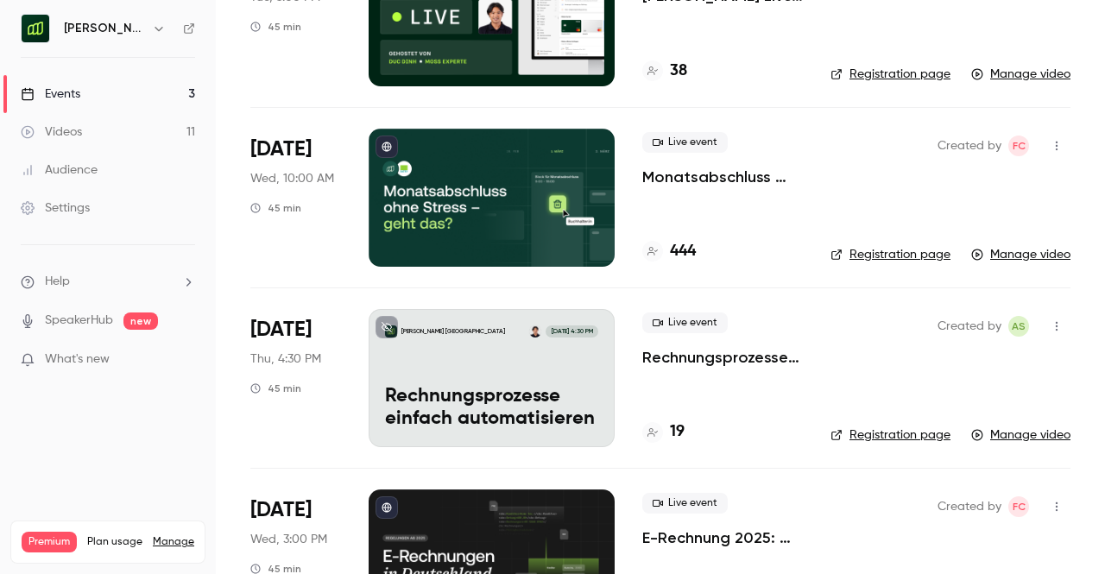
click at [742, 180] on p "Monatsabschluss ohne Stress – geht das?" at bounding box center [722, 177] width 161 height 21
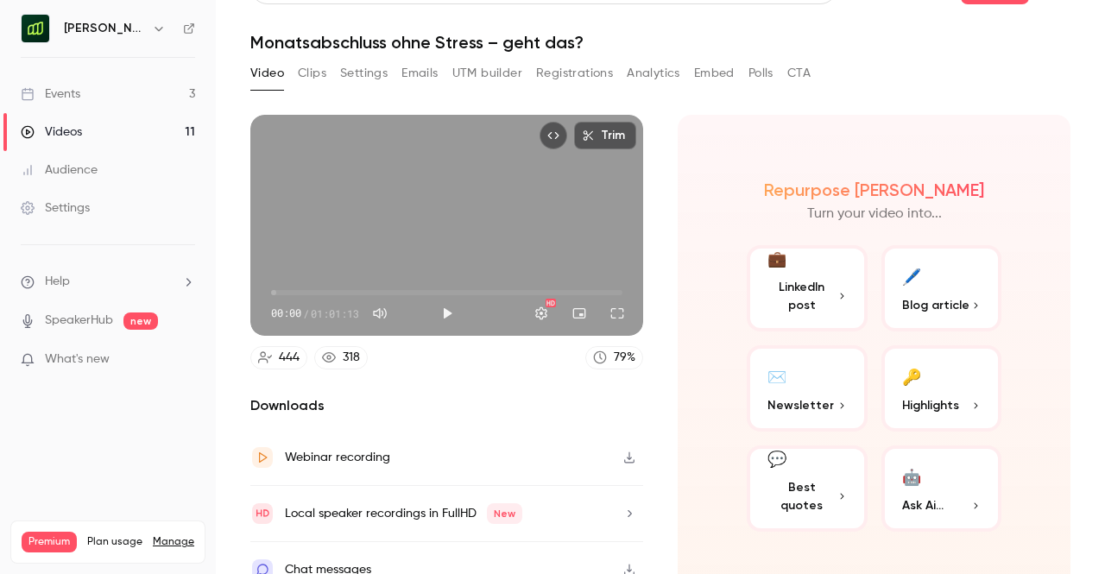
scroll to position [40, 0]
click at [384, 76] on button "Settings" at bounding box center [363, 74] width 47 height 28
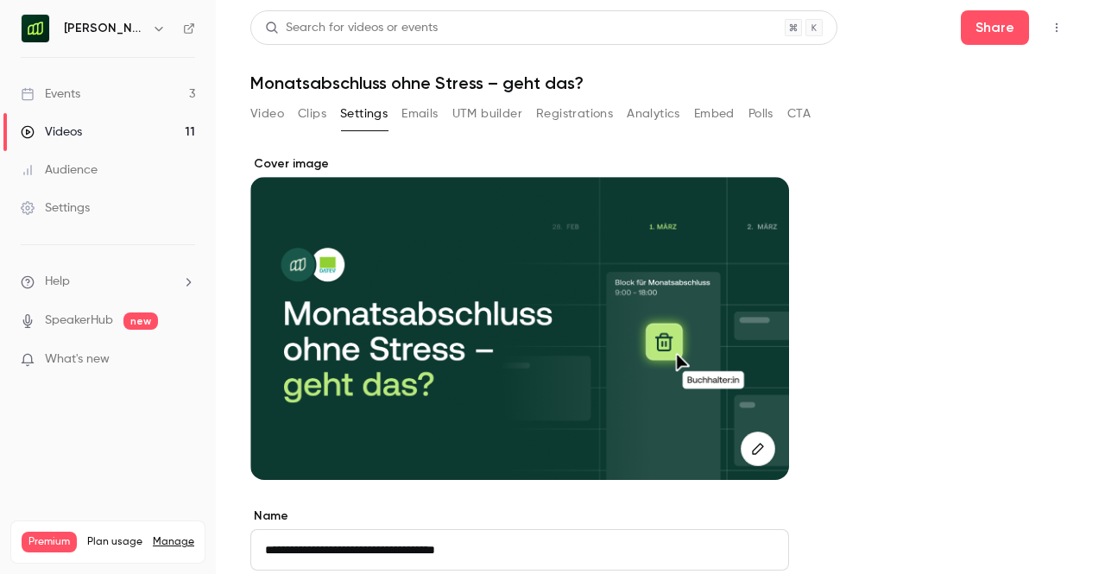
click at [432, 113] on button "Emails" at bounding box center [419, 114] width 36 height 28
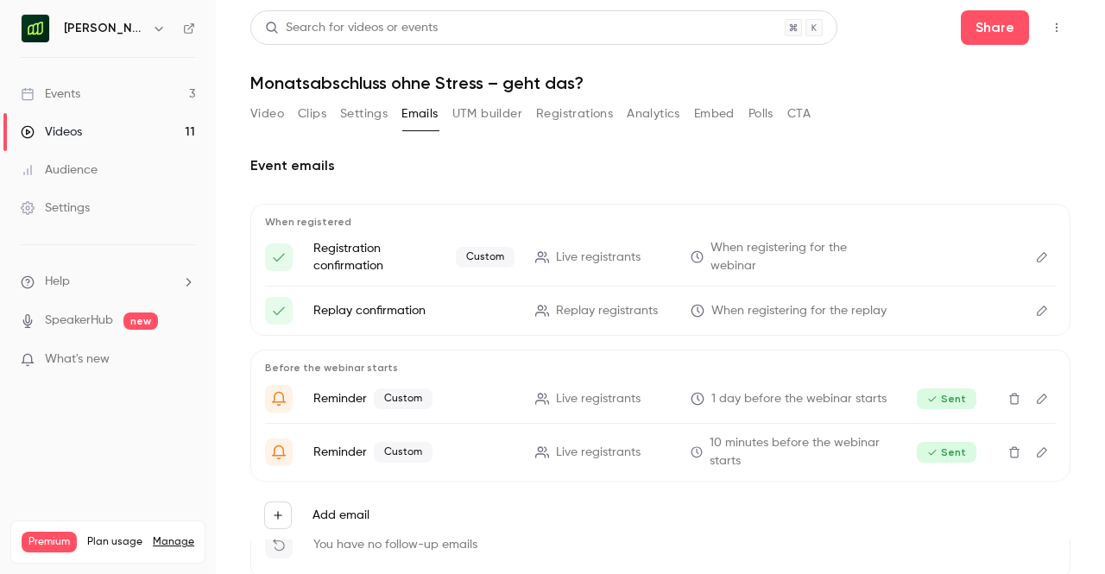
click at [504, 123] on button "UTM builder" at bounding box center [487, 114] width 70 height 28
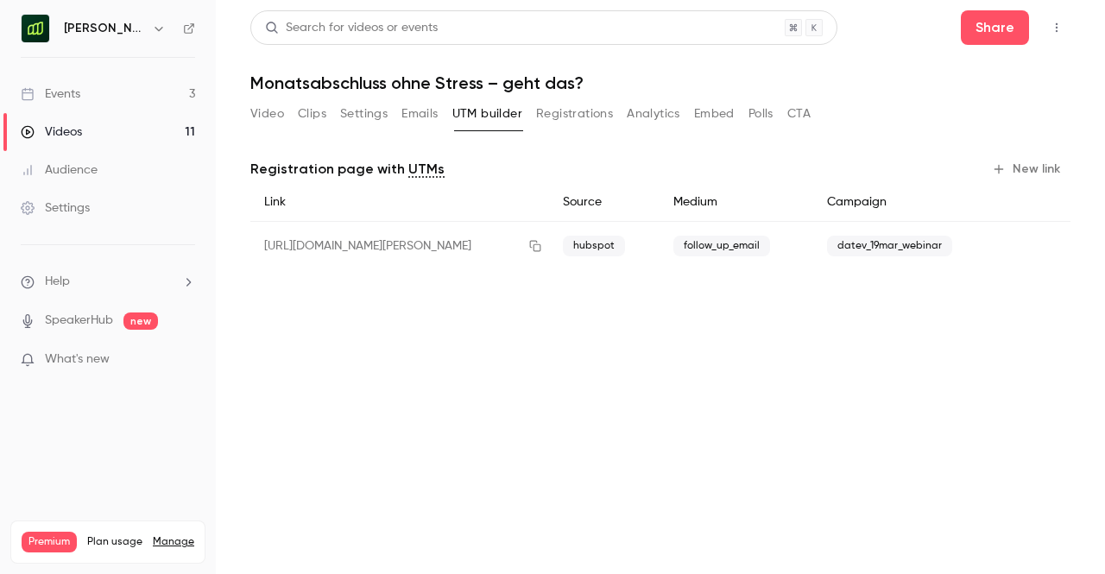
click at [565, 100] on button "Registrations" at bounding box center [574, 114] width 77 height 28
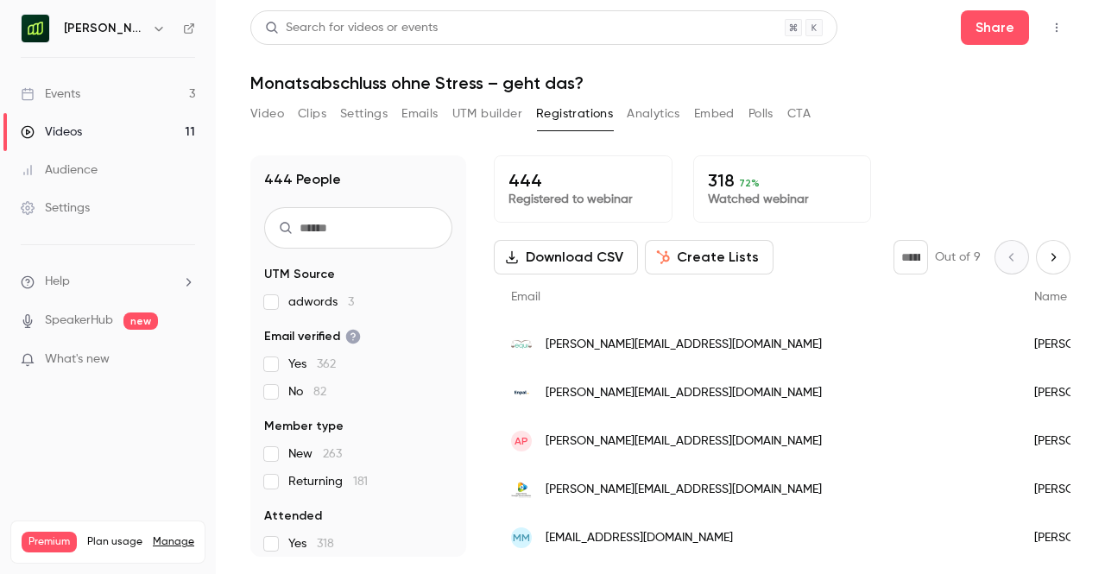
click at [675, 104] on button "Analytics" at bounding box center [654, 114] width 54 height 28
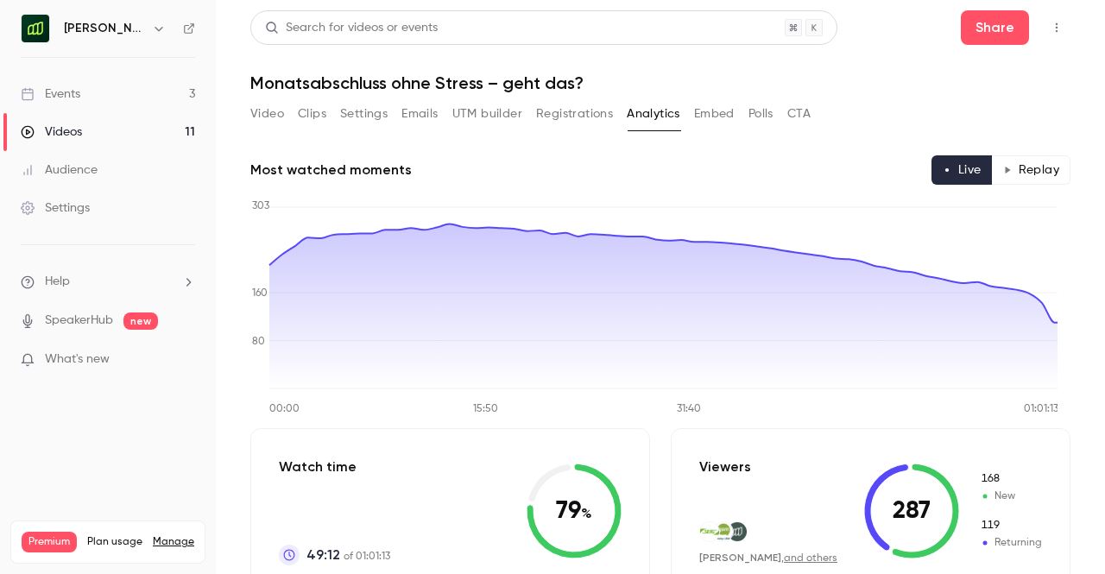
click at [706, 113] on button "Embed" at bounding box center [714, 114] width 41 height 28
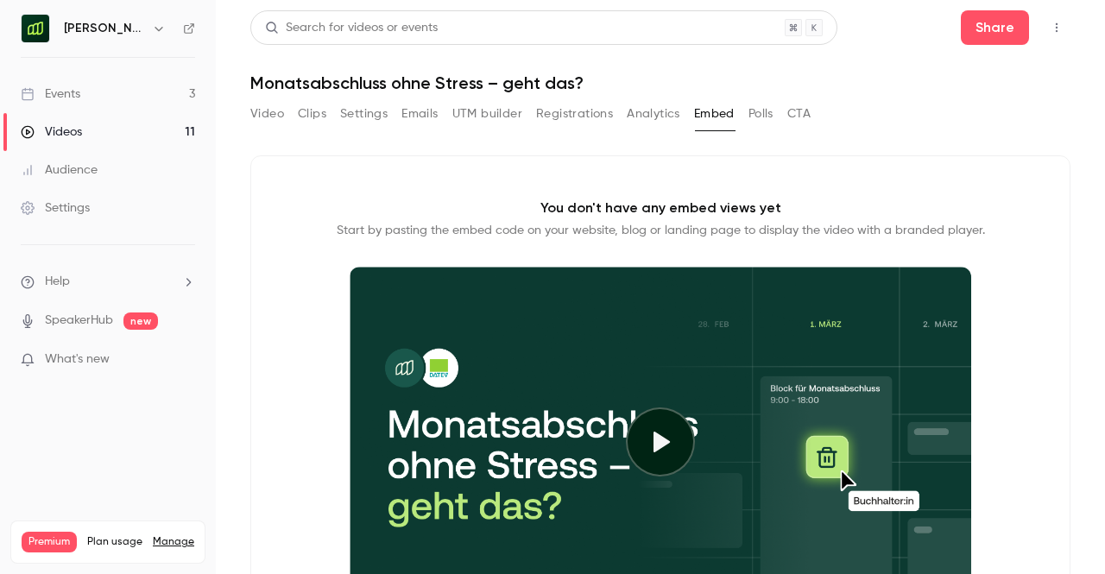
click at [755, 117] on button "Polls" at bounding box center [761, 114] width 25 height 28
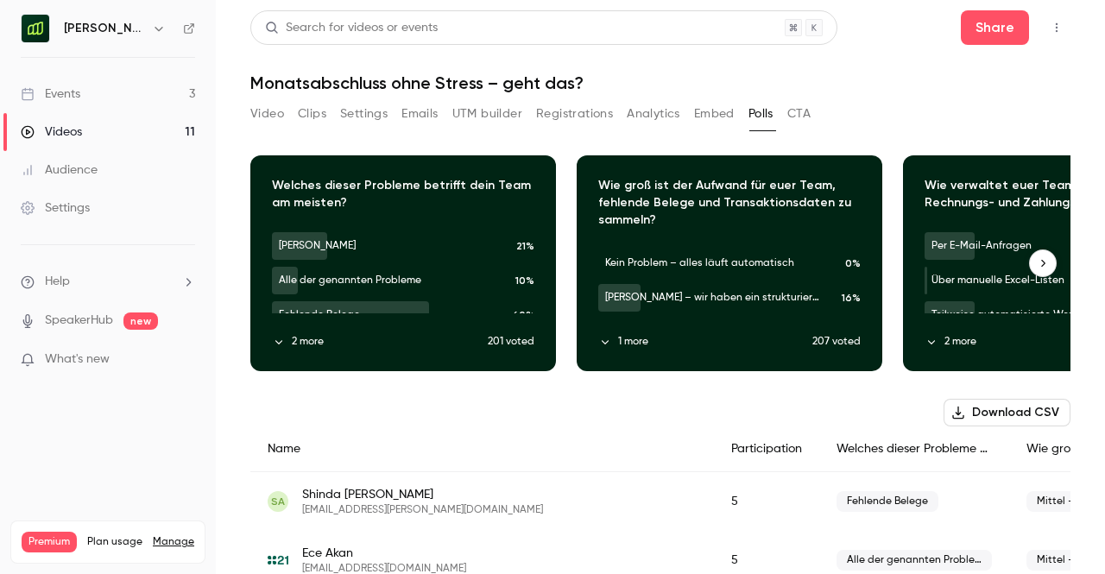
click at [1037, 262] on icon "button" at bounding box center [1043, 263] width 12 height 12
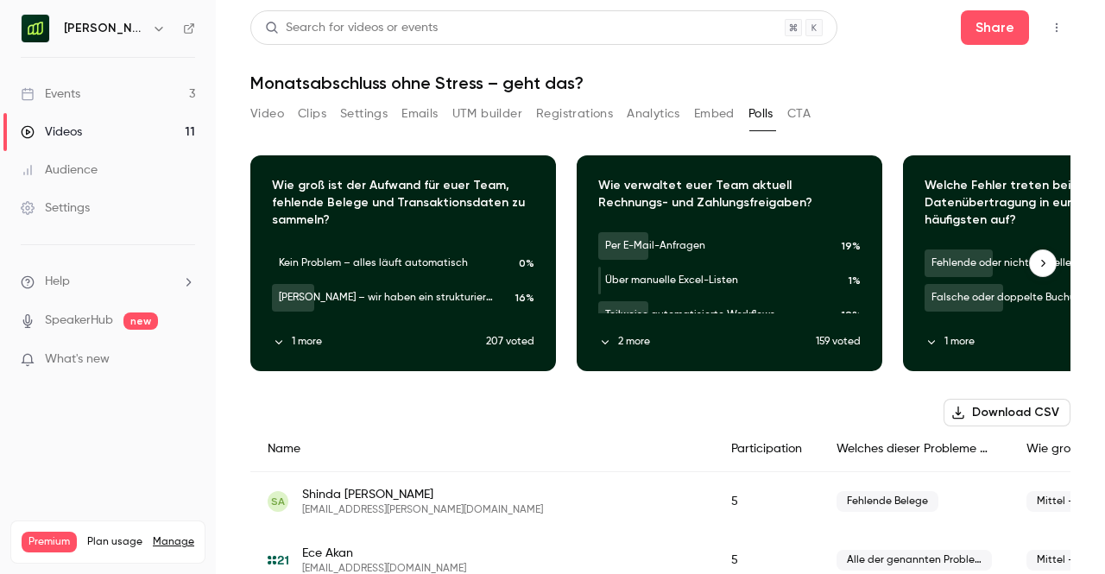
scroll to position [0, 326]
click at [1037, 262] on icon "button" at bounding box center [1043, 263] width 12 height 12
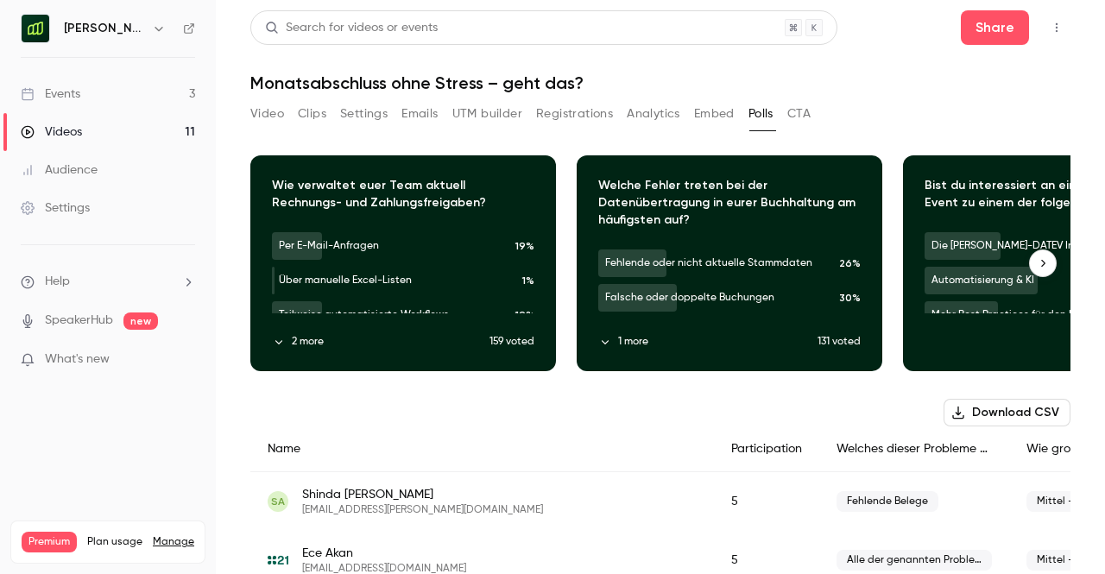
scroll to position [0, 653]
click at [1037, 262] on icon "button" at bounding box center [1043, 263] width 12 height 12
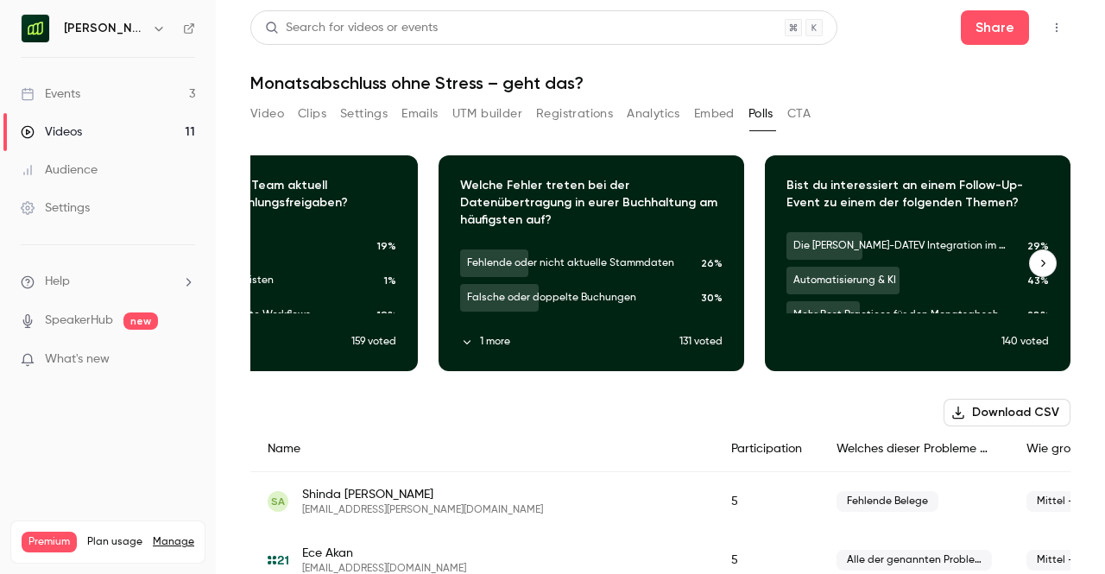
scroll to position [0, 804]
